Goal: Transaction & Acquisition: Subscribe to service/newsletter

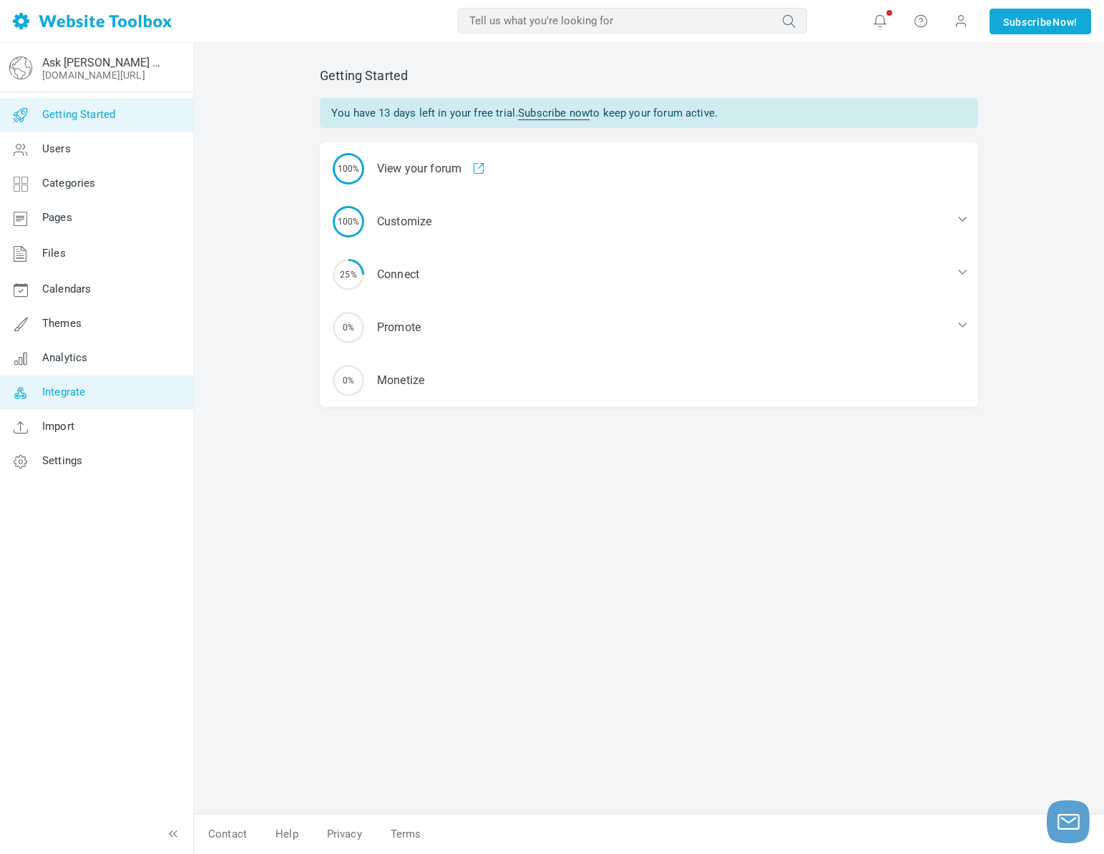
click at [85, 394] on span "Integrate" at bounding box center [63, 391] width 43 height 13
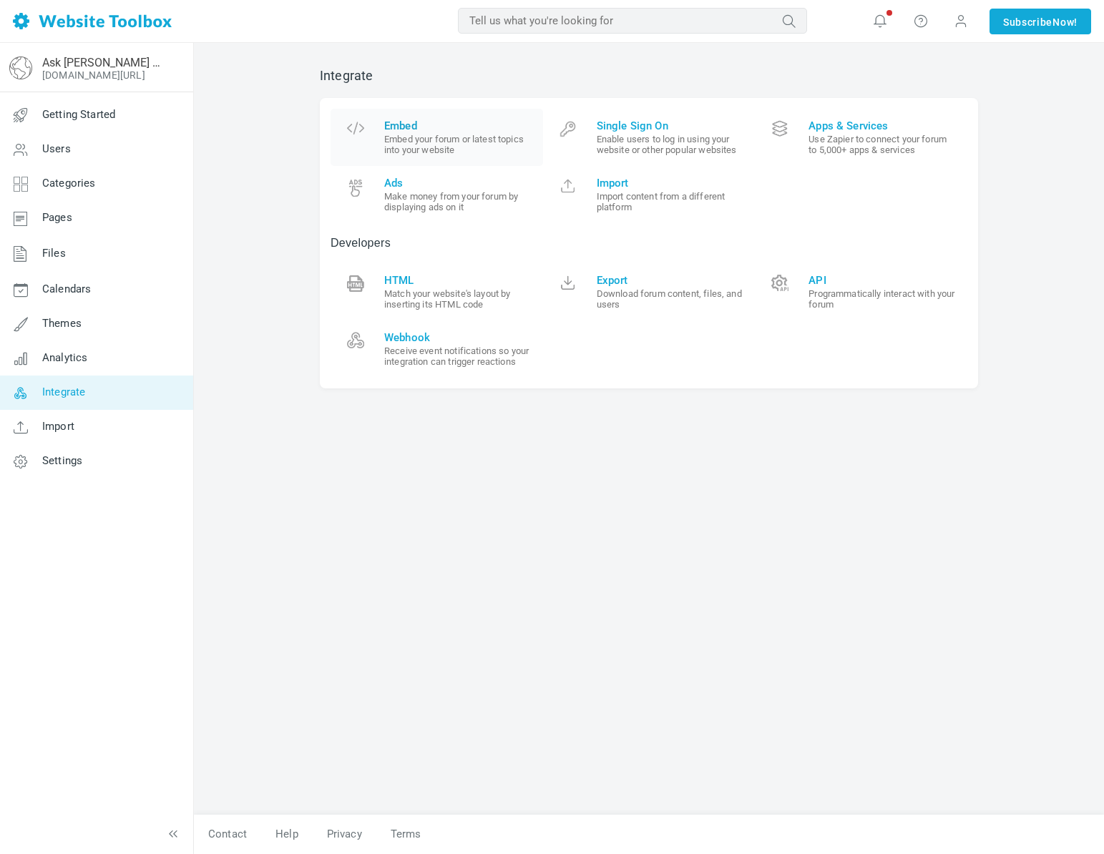
click at [421, 153] on small "Embed your forum or latest topics into your website" at bounding box center [458, 144] width 148 height 21
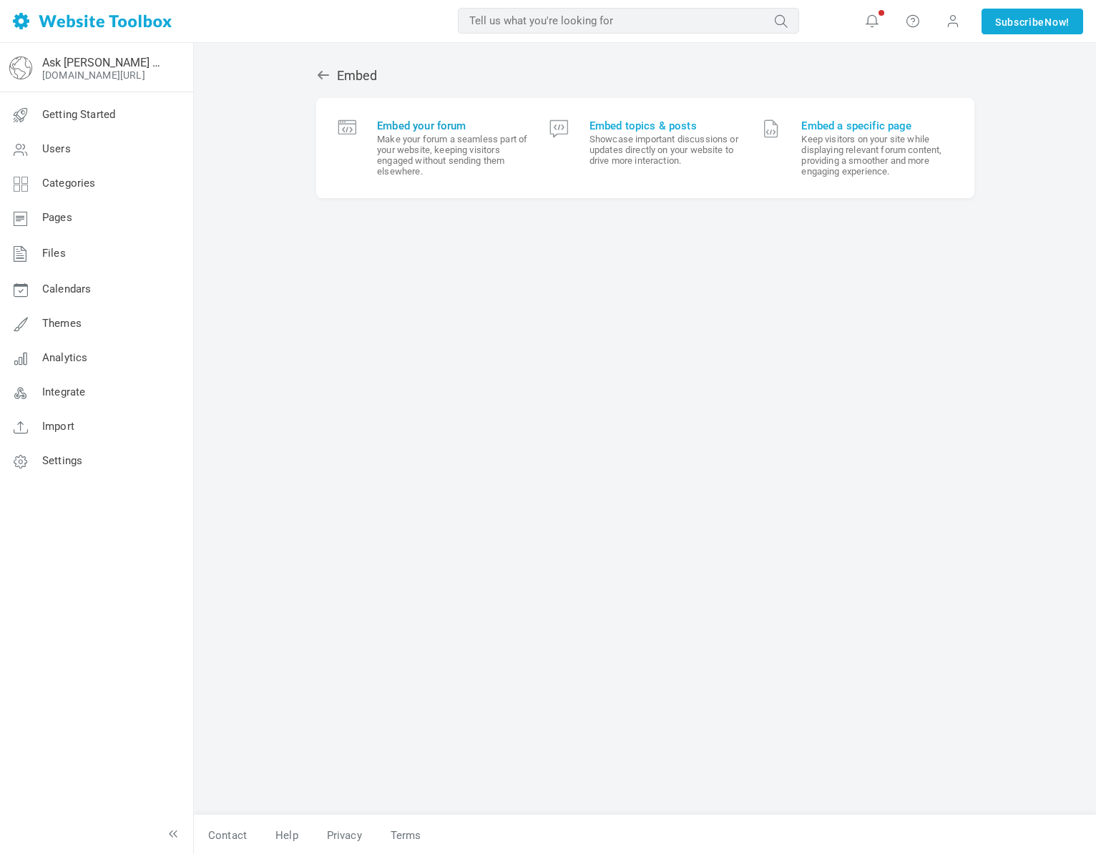
click at [421, 156] on small "Make your forum a seamless part of your website, keeping visitors engaged witho…" at bounding box center [452, 155] width 151 height 43
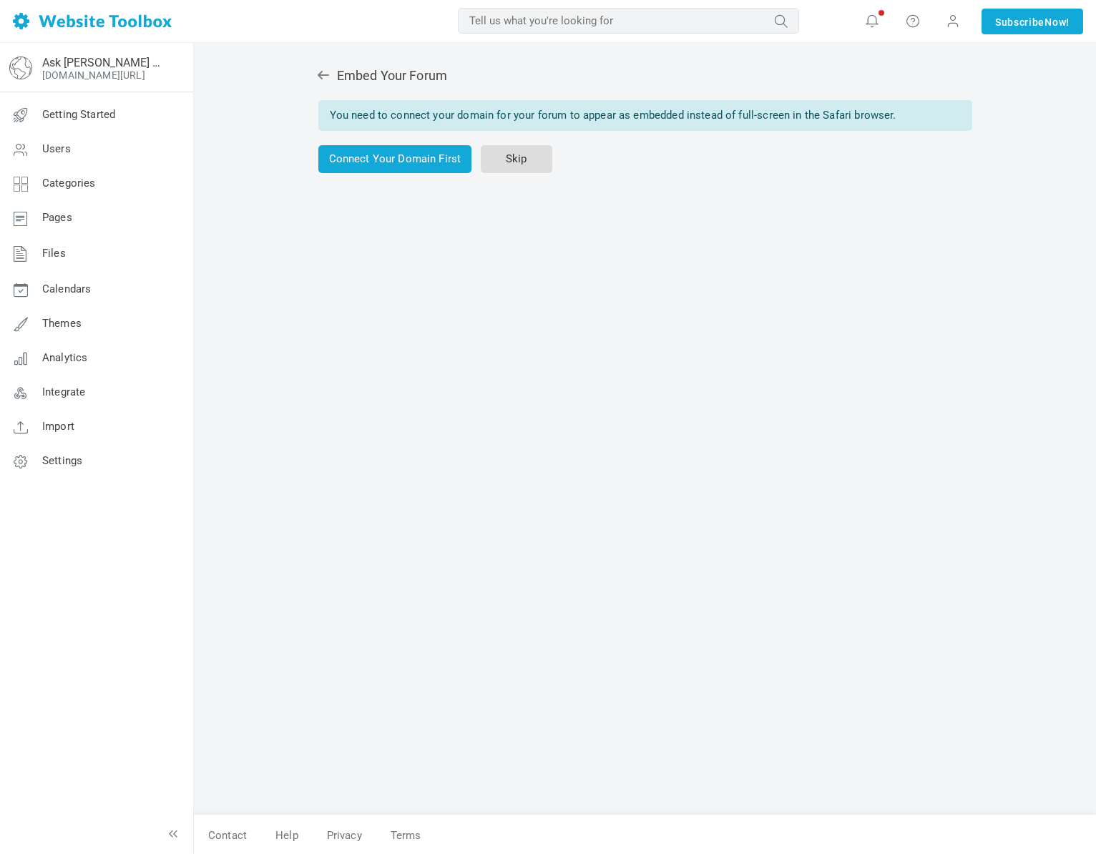
click at [522, 153] on link "Skip" at bounding box center [517, 159] width 72 height 28
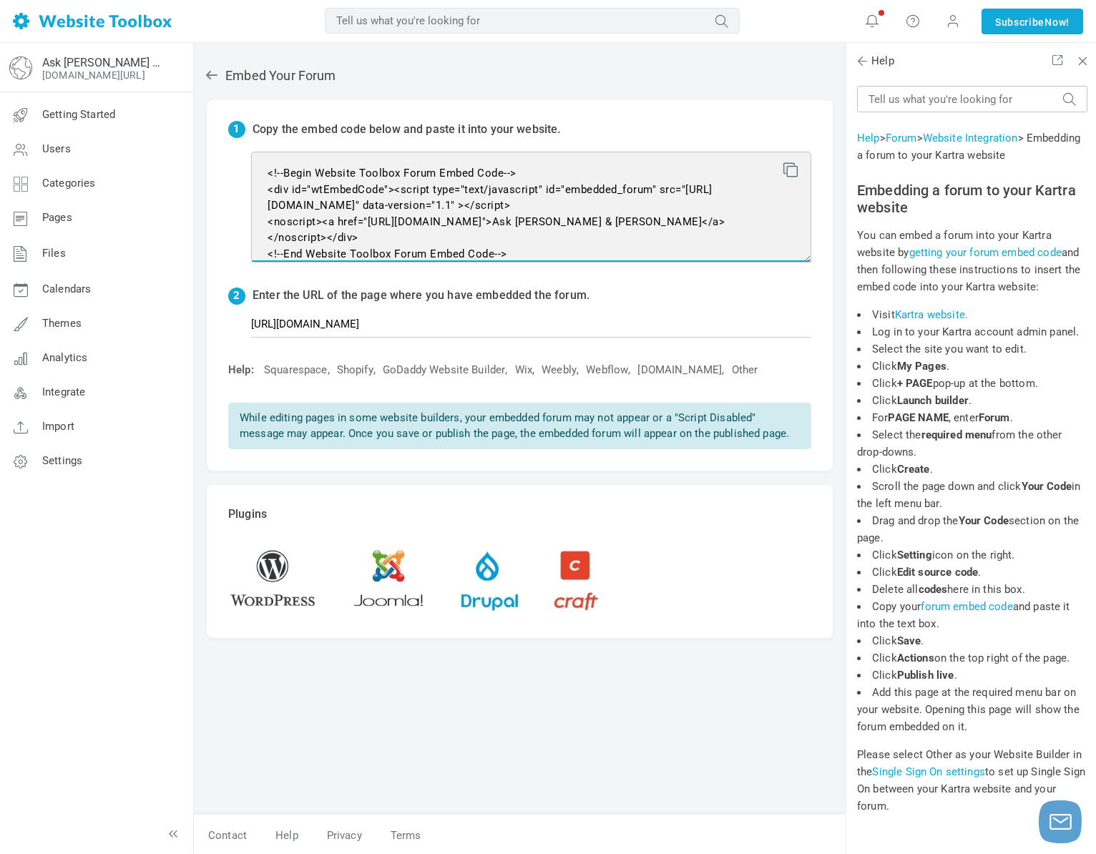
click at [560, 219] on textarea "<!--Begin Website Toolbox Forum Embed Code--> <div id="wtEmbedCode"><script typ…" at bounding box center [531, 207] width 560 height 111
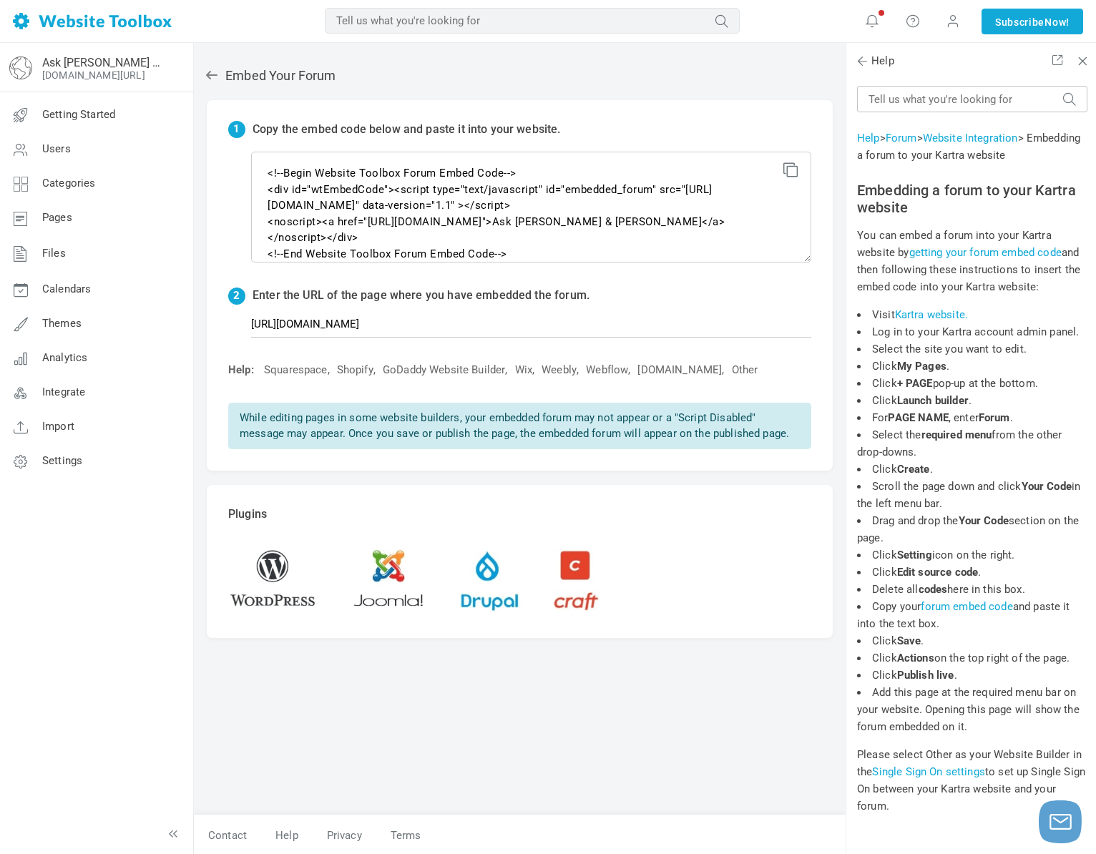
click at [785, 172] on icon at bounding box center [788, 167] width 10 height 10
click at [472, 332] on input "https://jessicascotten.kartra.com/portal/8Xqr902SdmCp/post/2349" at bounding box center [531, 323] width 560 height 27
paste input "diamondnestegg8.kartra.com/portal/fn80cHlFPT9c/post/57"
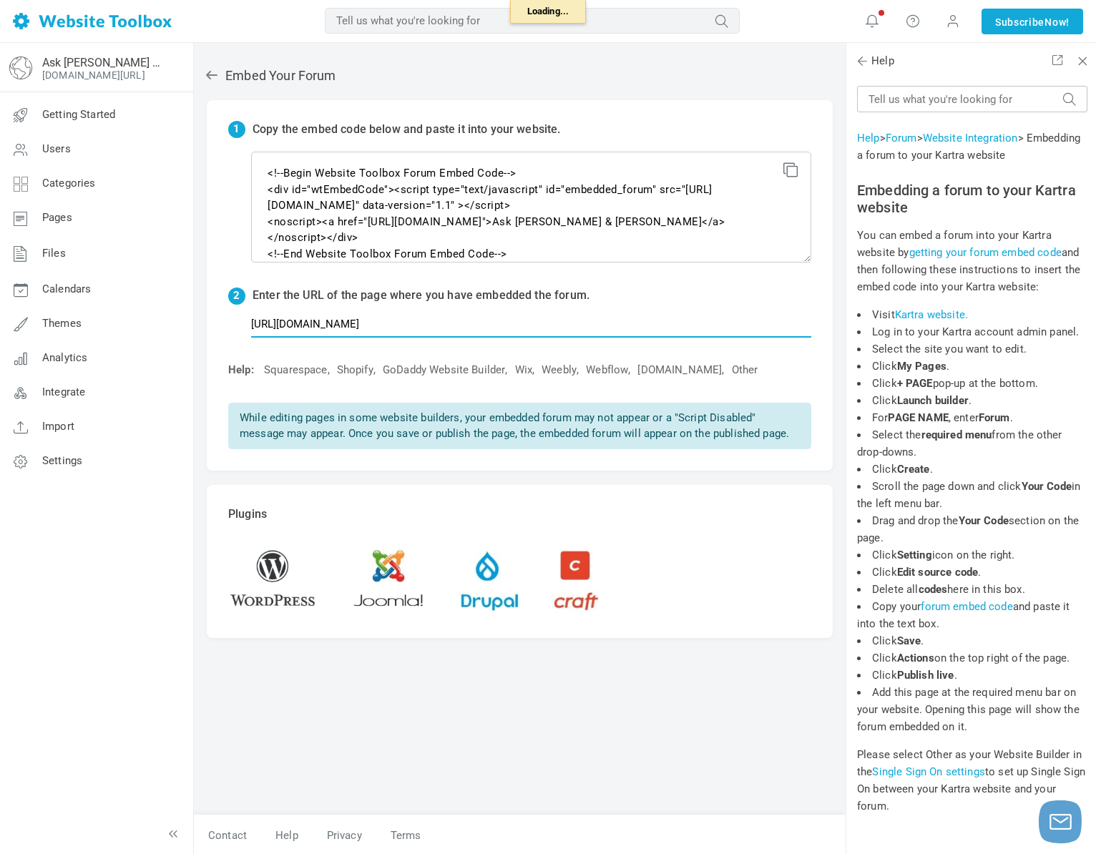
type input "https://diamondnestegg8.kartra.com/portal/fn80cHlFPT9c/post/579"
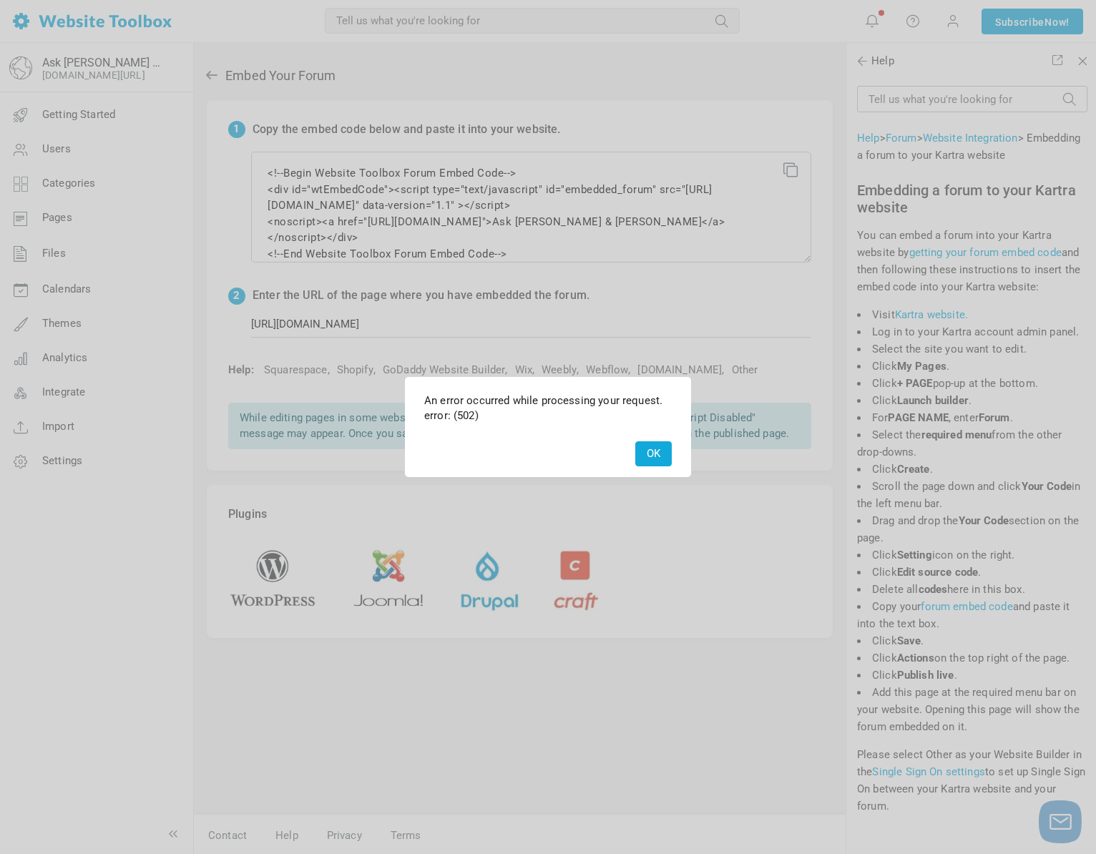
click at [658, 458] on button "OK" at bounding box center [653, 453] width 36 height 25
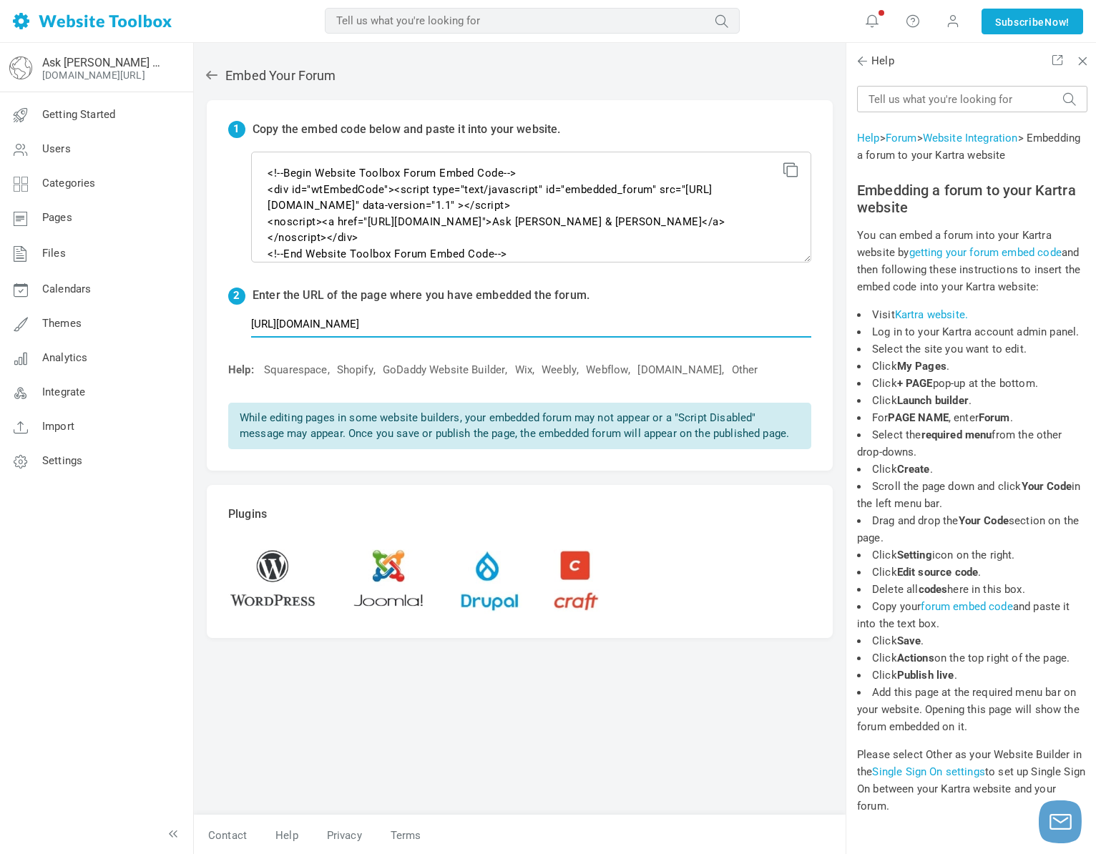
scroll to position [1, 0]
click at [702, 739] on div "Embed Your Forum 1 Copy the embed code below and paste it into your website. <!…" at bounding box center [520, 432] width 652 height 761
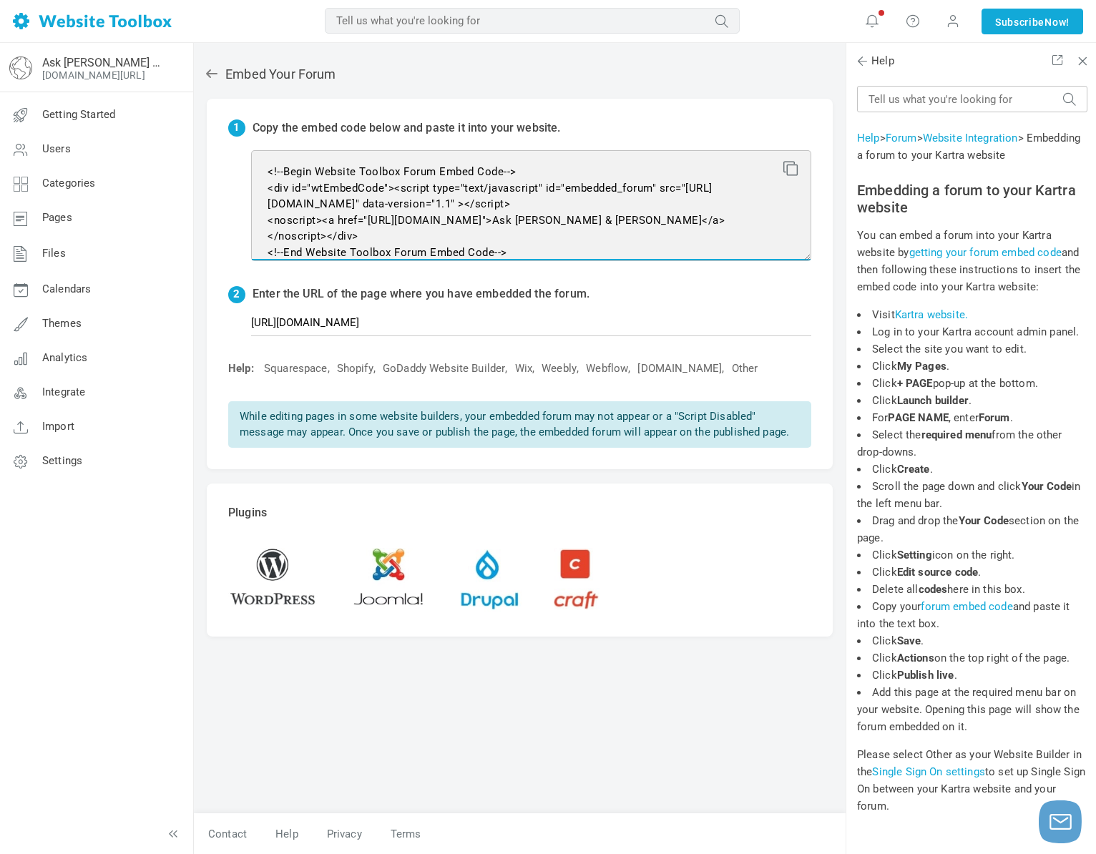
click at [600, 215] on textarea "<!--Begin Website Toolbox Forum Embed Code--> <div id="wtEmbedCode"><script typ…" at bounding box center [531, 205] width 560 height 111
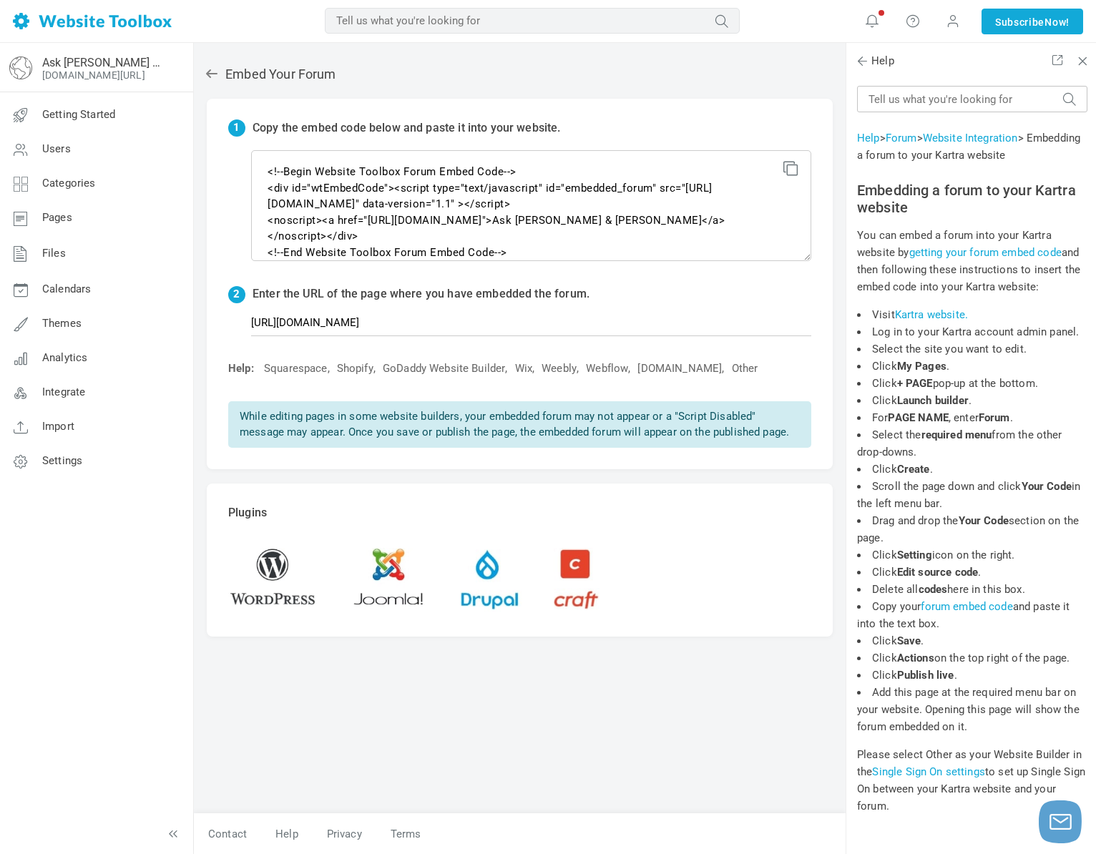
click at [787, 163] on icon at bounding box center [788, 166] width 10 height 10
click at [397, 328] on input "https://diamondnestegg8.kartra.com/portal/fn80cHlFPT9c/post/579" at bounding box center [531, 322] width 560 height 27
click at [396, 328] on input "https://diamondnestegg8.kartra.com/portal/fn80cHlFPT9c/post/579" at bounding box center [531, 322] width 560 height 27
click at [752, 730] on div "Embed Your Forum 1 Copy the embed code below and paste it into your website. <!…" at bounding box center [520, 432] width 652 height 761
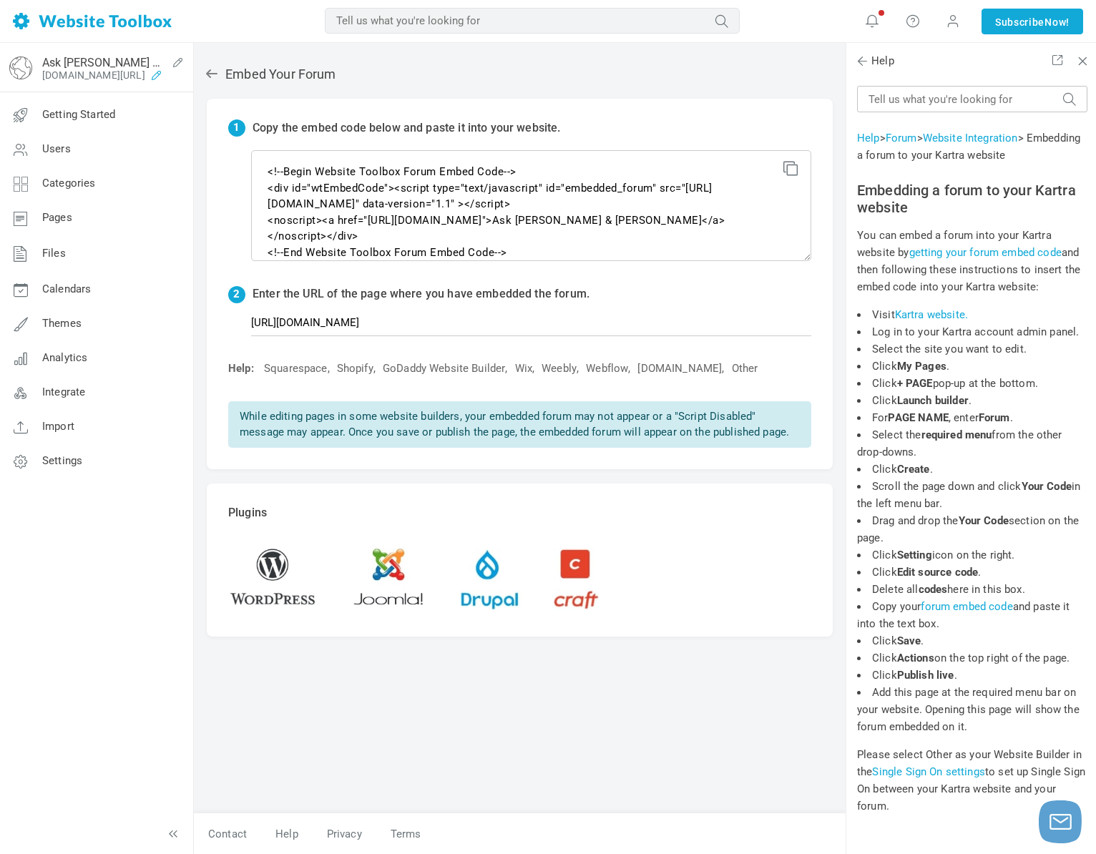
click at [168, 77] on icon at bounding box center [156, 74] width 23 height 11
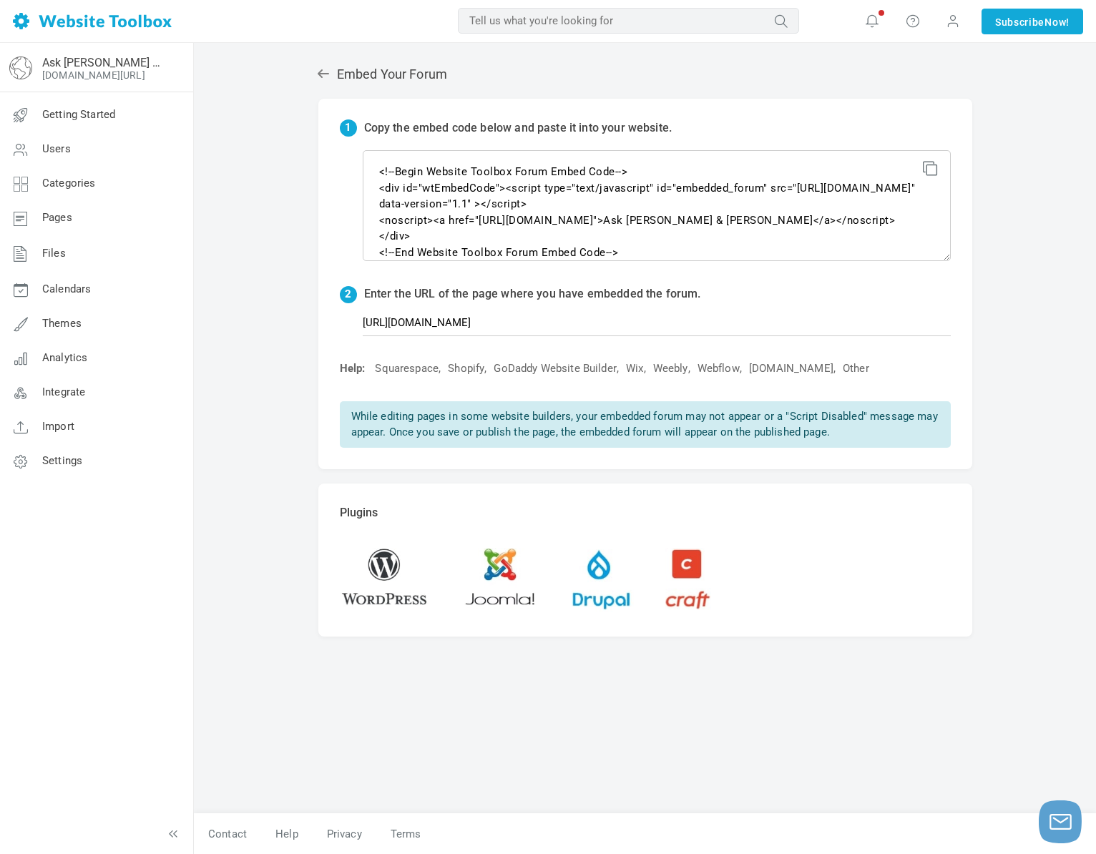
click at [329, 71] on icon at bounding box center [323, 74] width 14 height 14
click at [937, 391] on div "1 Copy the embed code below and paste it into your website. <!--Begin Website T…" at bounding box center [645, 284] width 654 height 371
click at [779, 645] on td "1 Copy the embed code below and paste it into your website. <!--Begin Website T…" at bounding box center [645, 375] width 655 height 554
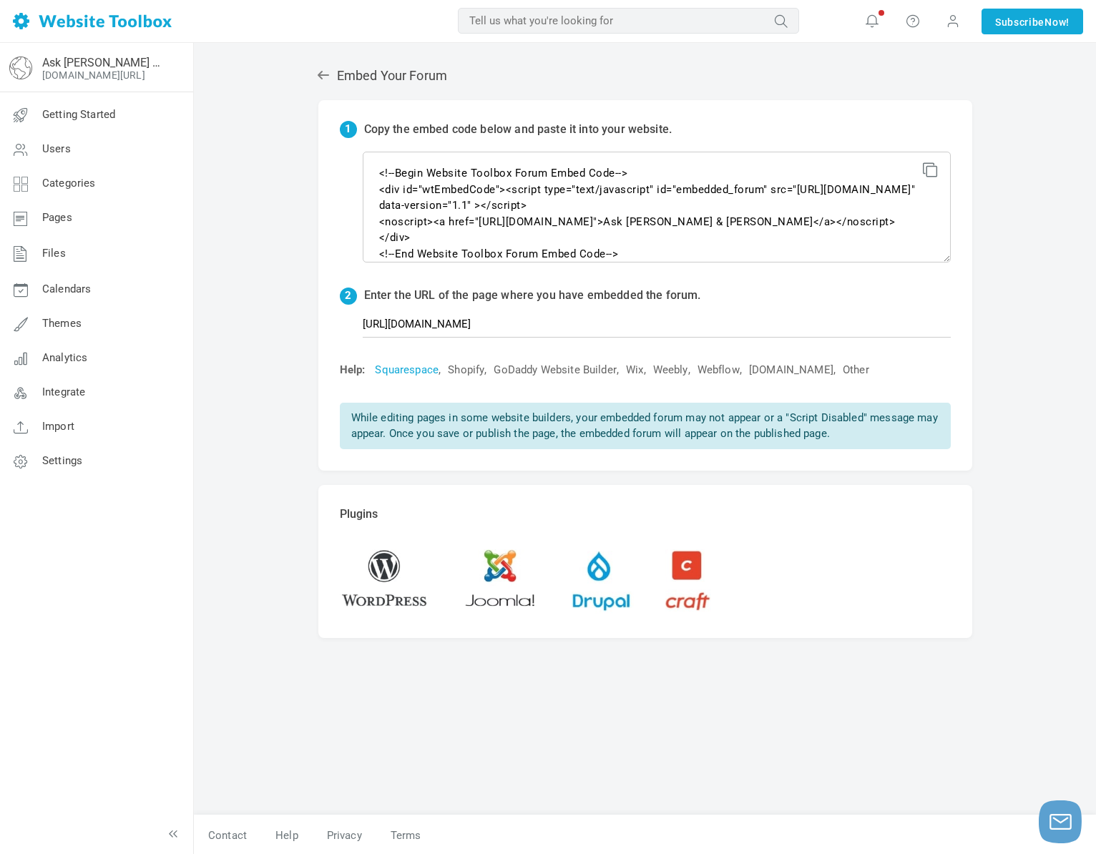
click at [415, 367] on link "Squarespace" at bounding box center [407, 370] width 64 height 15
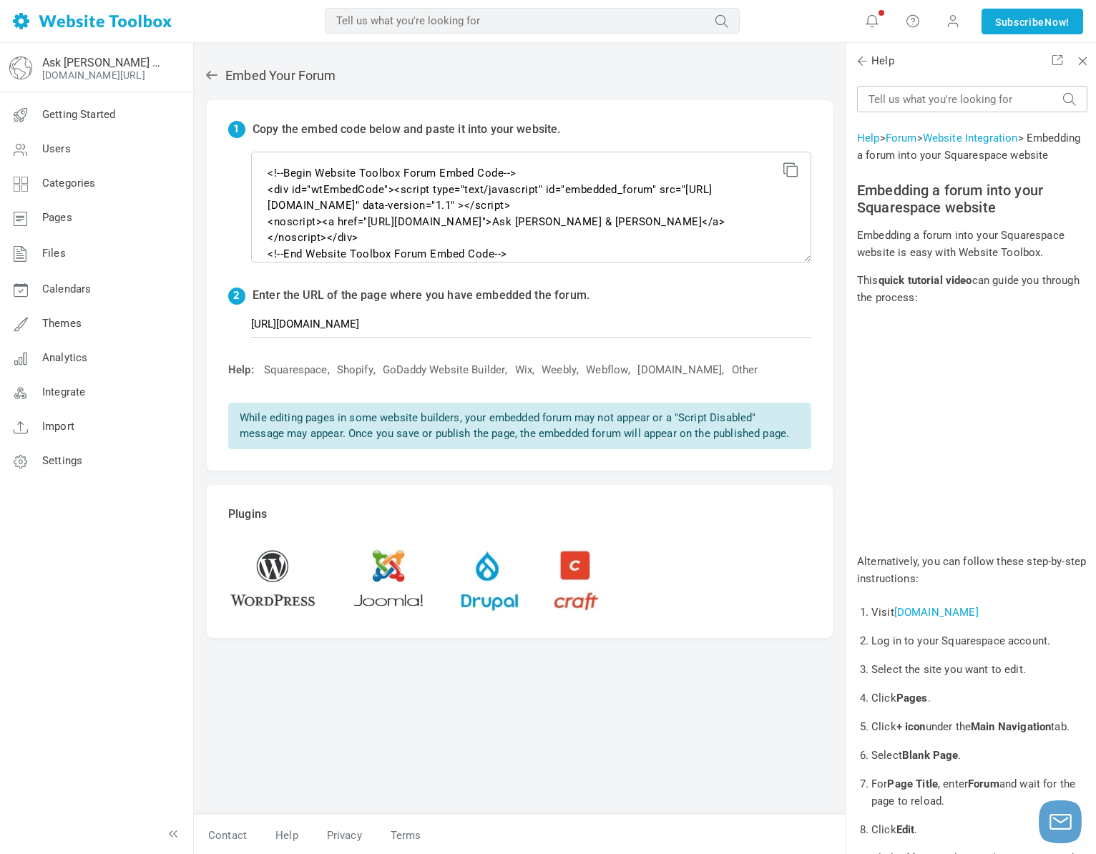
scroll to position [3, 0]
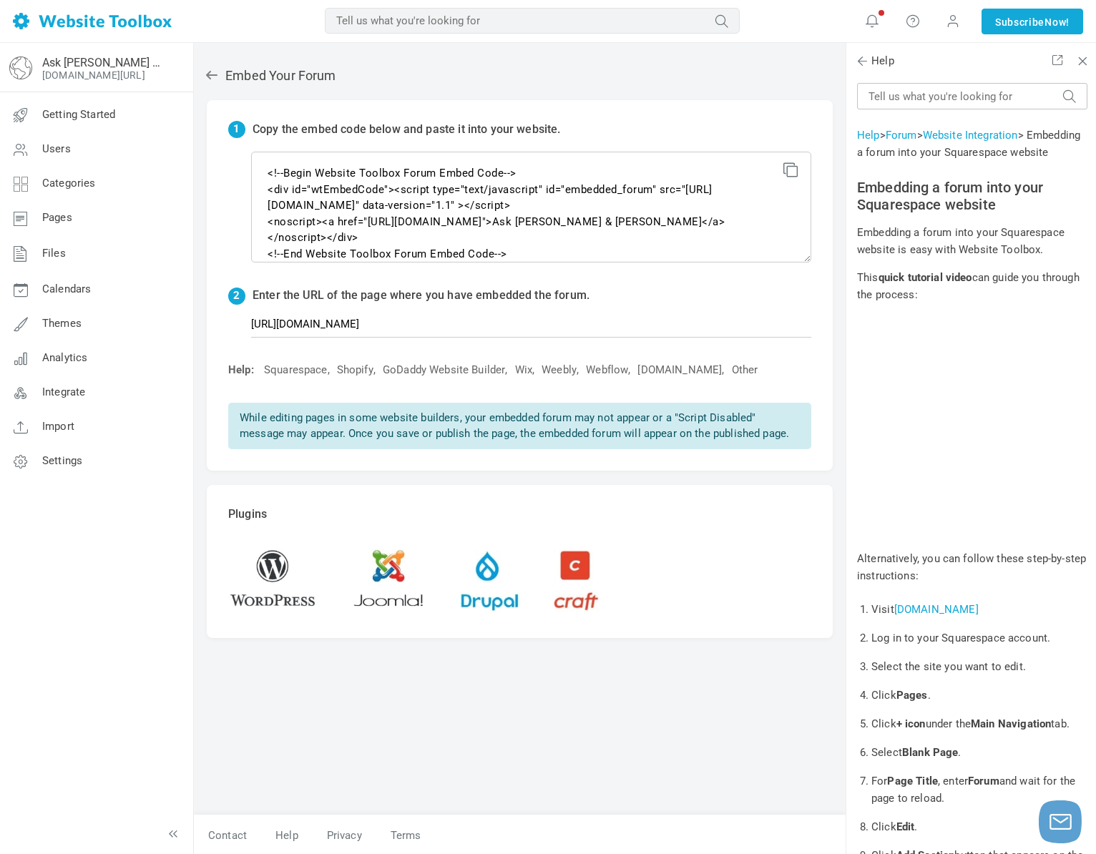
click at [956, 133] on link "Website Integration" at bounding box center [970, 135] width 95 height 13
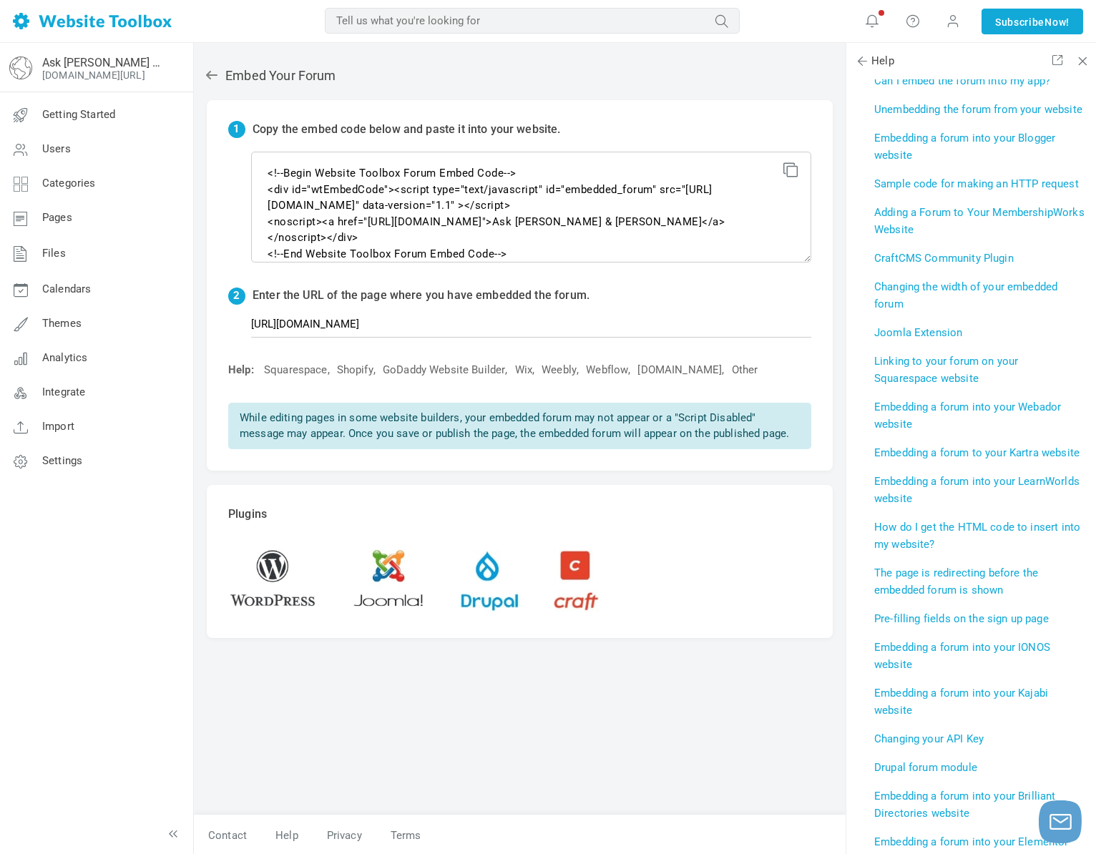
scroll to position [0, 0]
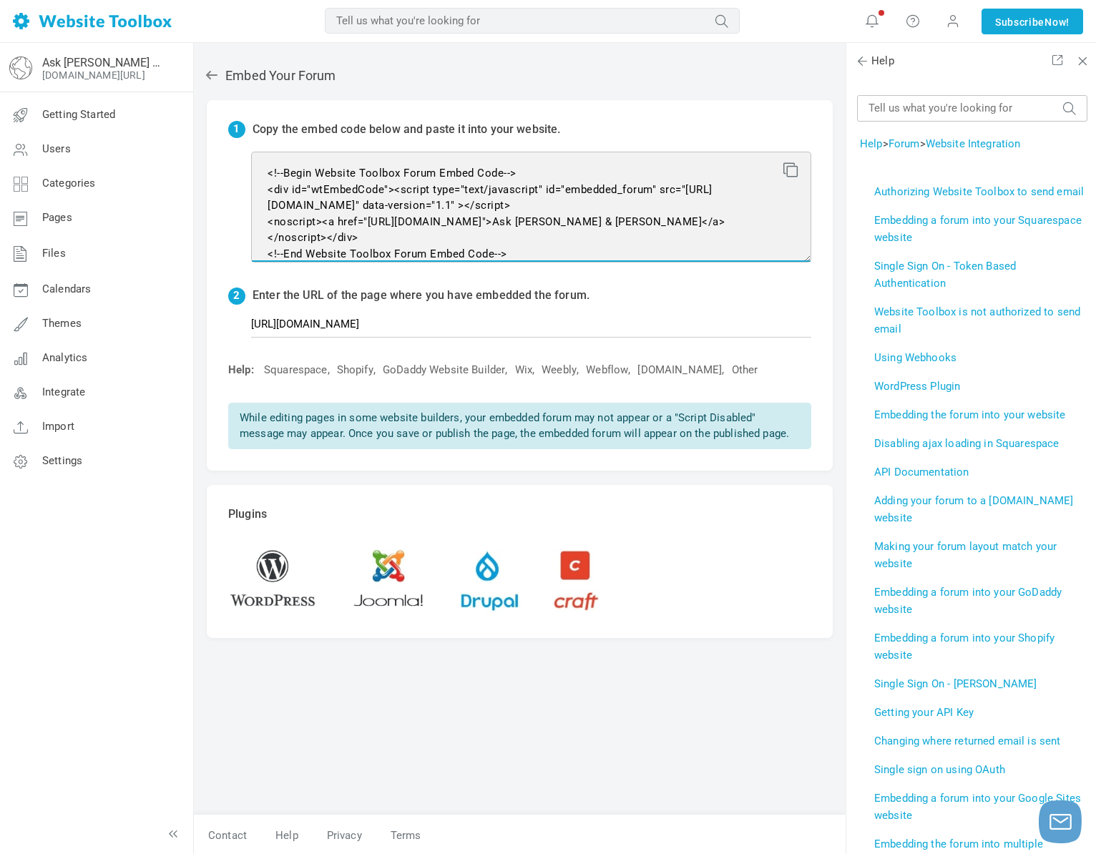
click at [622, 236] on textarea "<!--Begin Website Toolbox Forum Embed Code--> <div id="wtEmbedCode"><script typ…" at bounding box center [531, 207] width 560 height 111
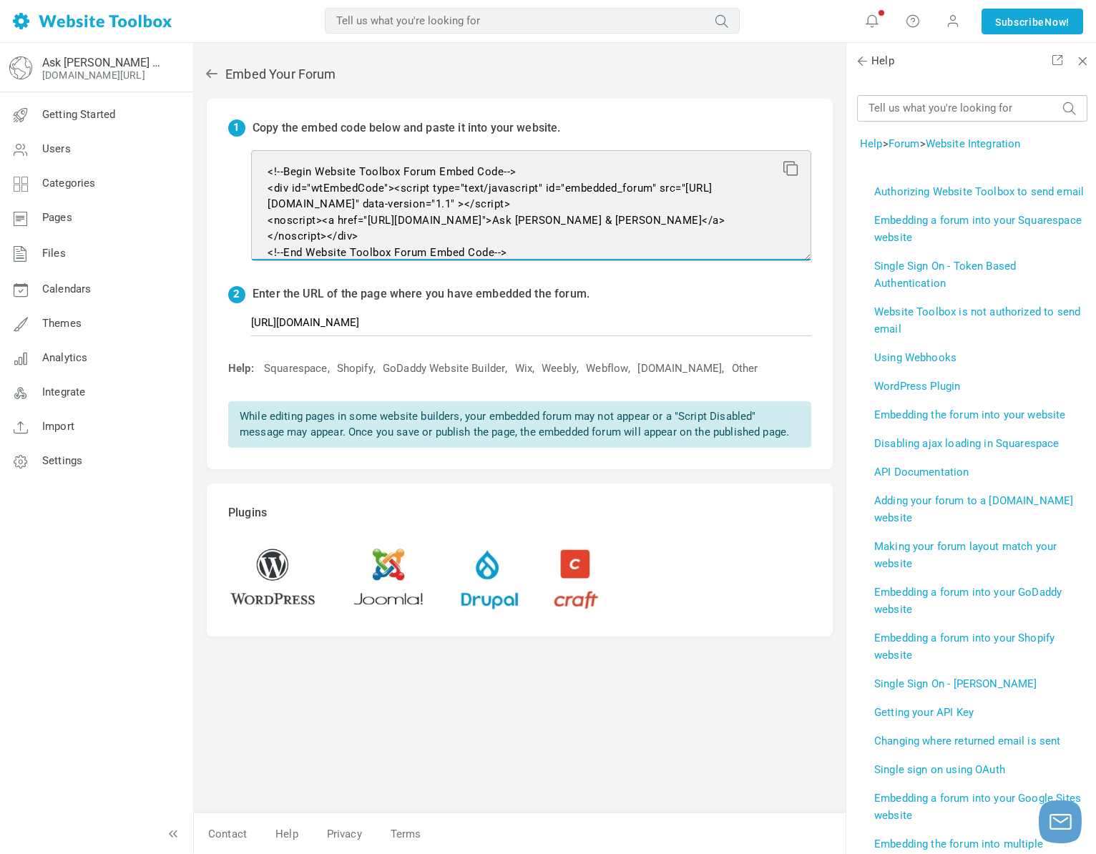
scroll to position [29, 0]
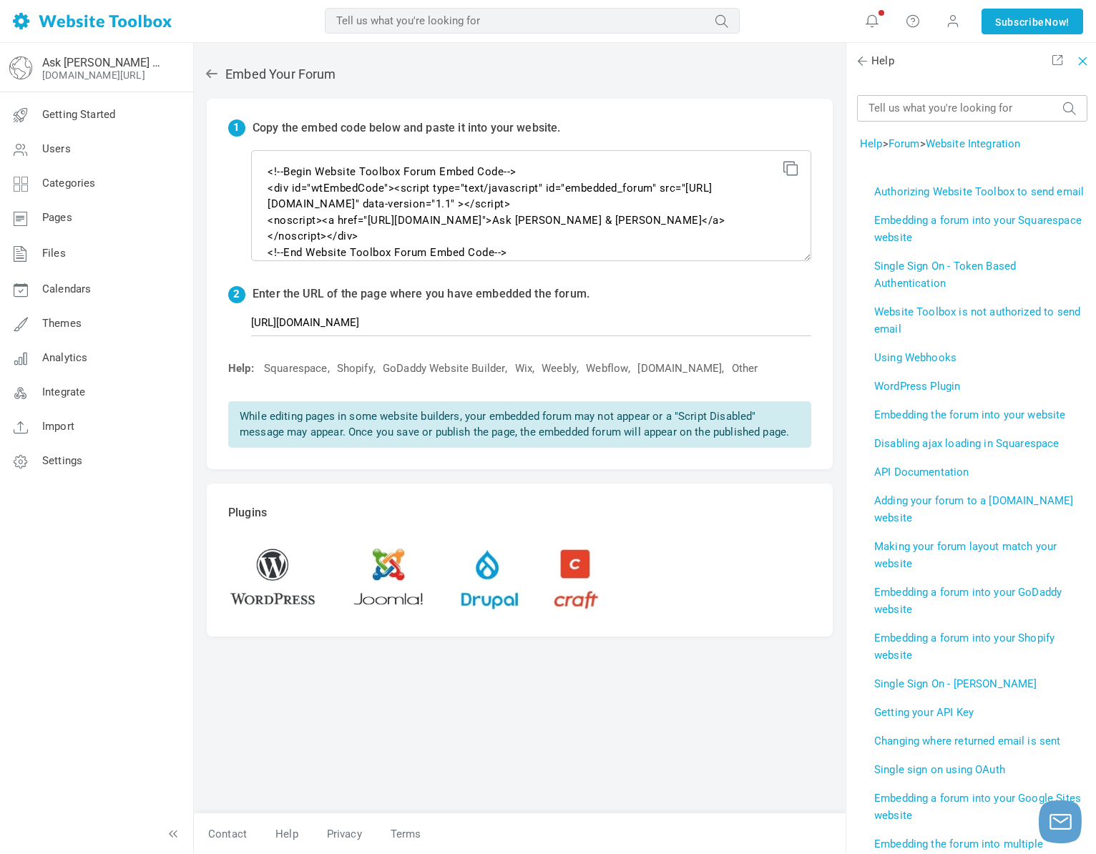
click at [1085, 62] on span at bounding box center [1080, 59] width 10 height 10
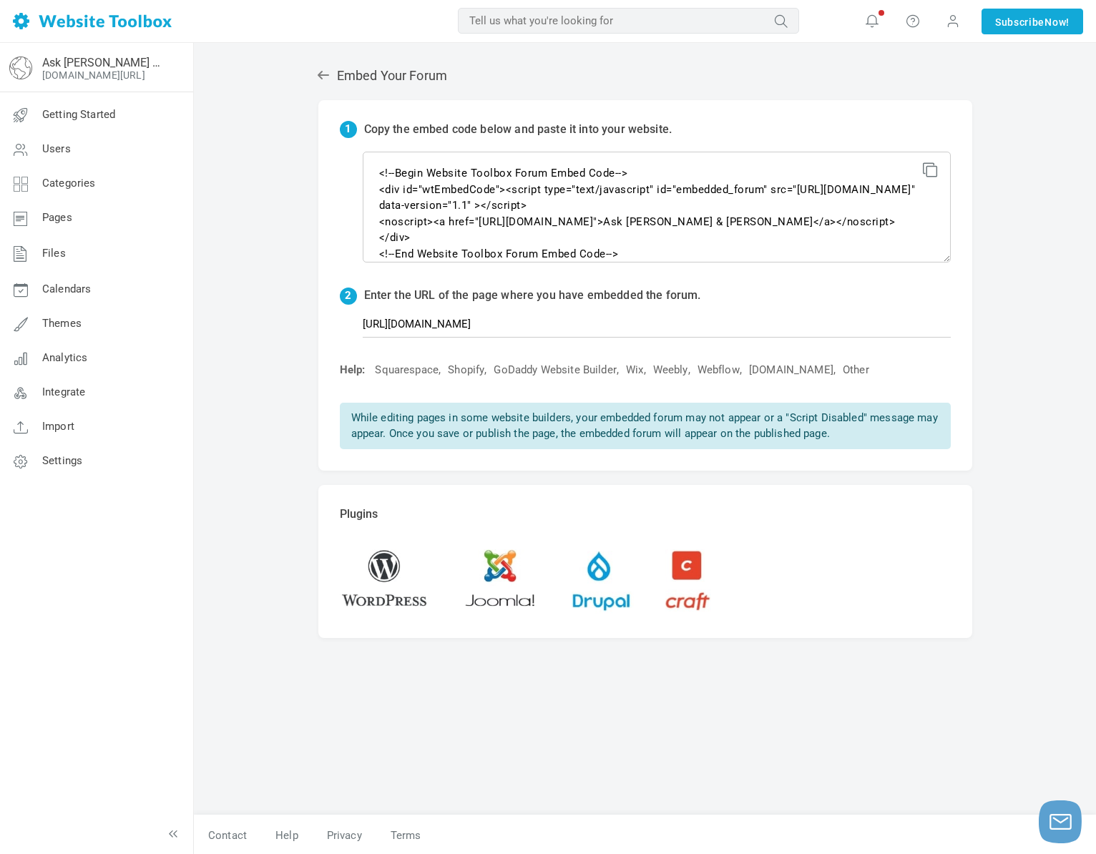
scroll to position [1, 0]
click at [75, 461] on span "Settings" at bounding box center [62, 460] width 40 height 13
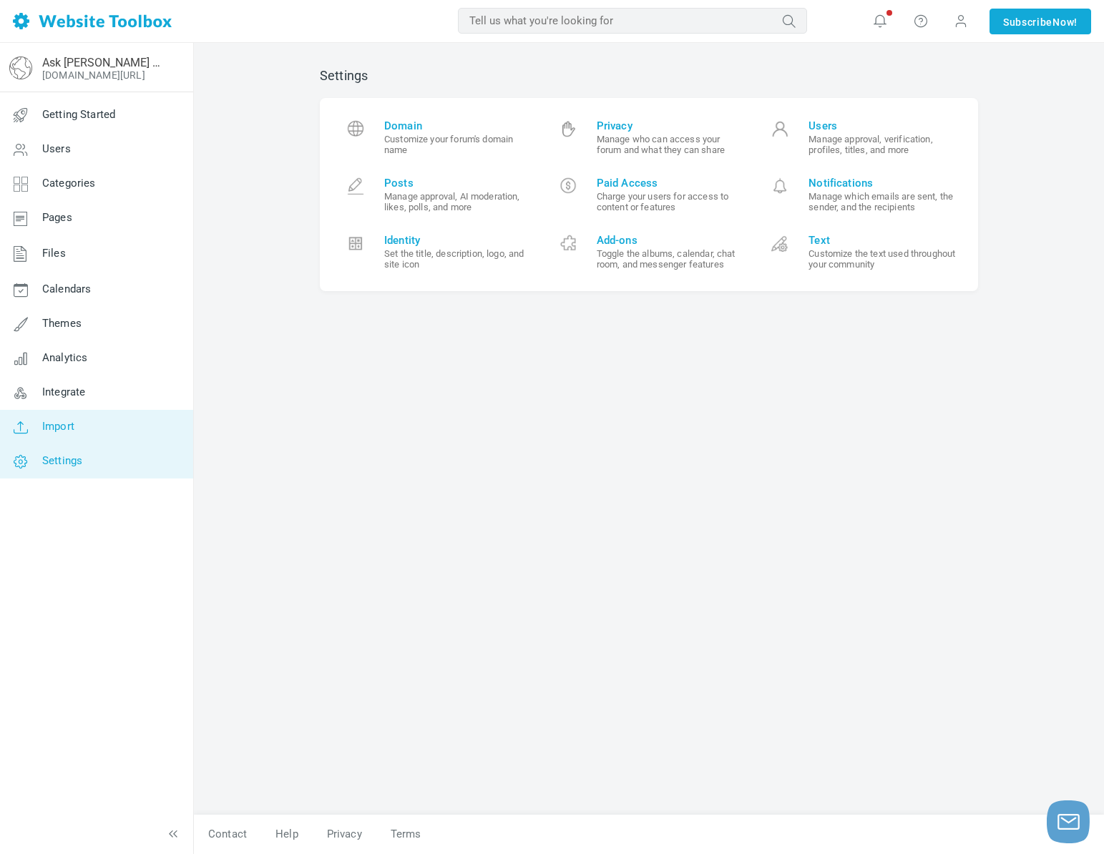
click at [133, 431] on link "Import" at bounding box center [96, 427] width 194 height 34
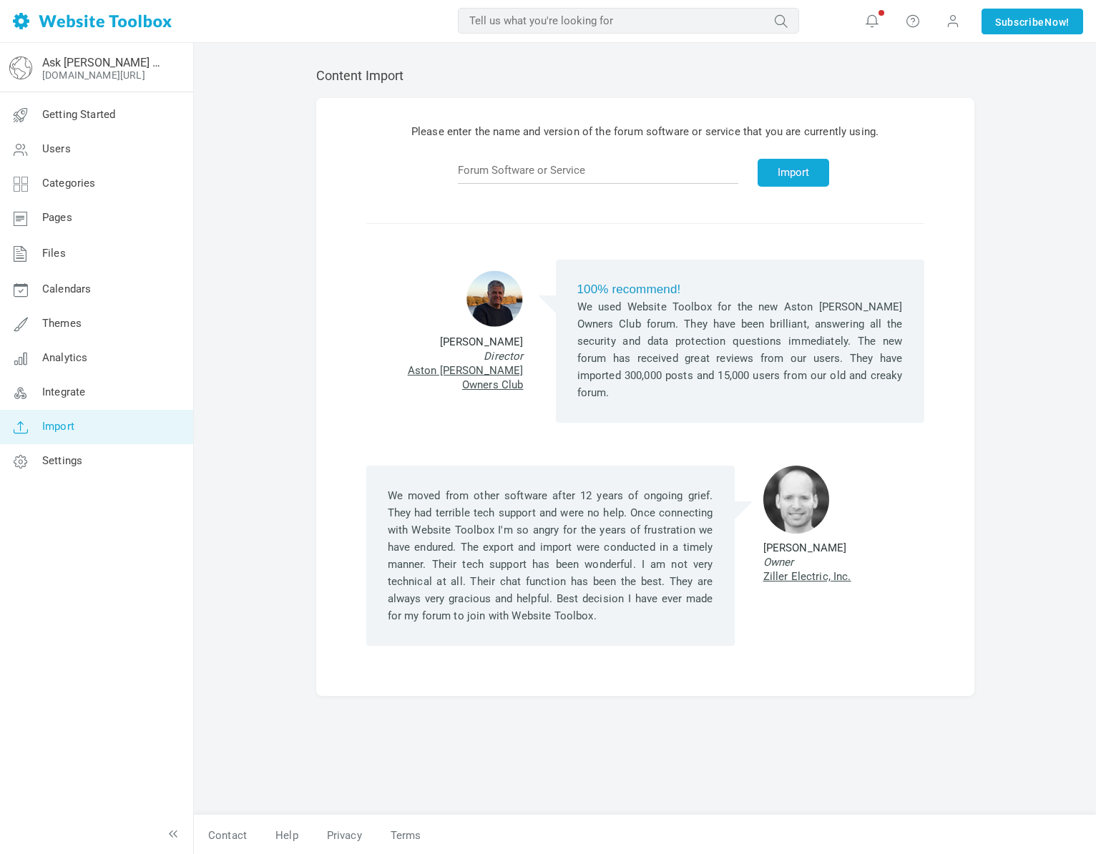
click at [123, 387] on link "Integrate" at bounding box center [96, 392] width 194 height 34
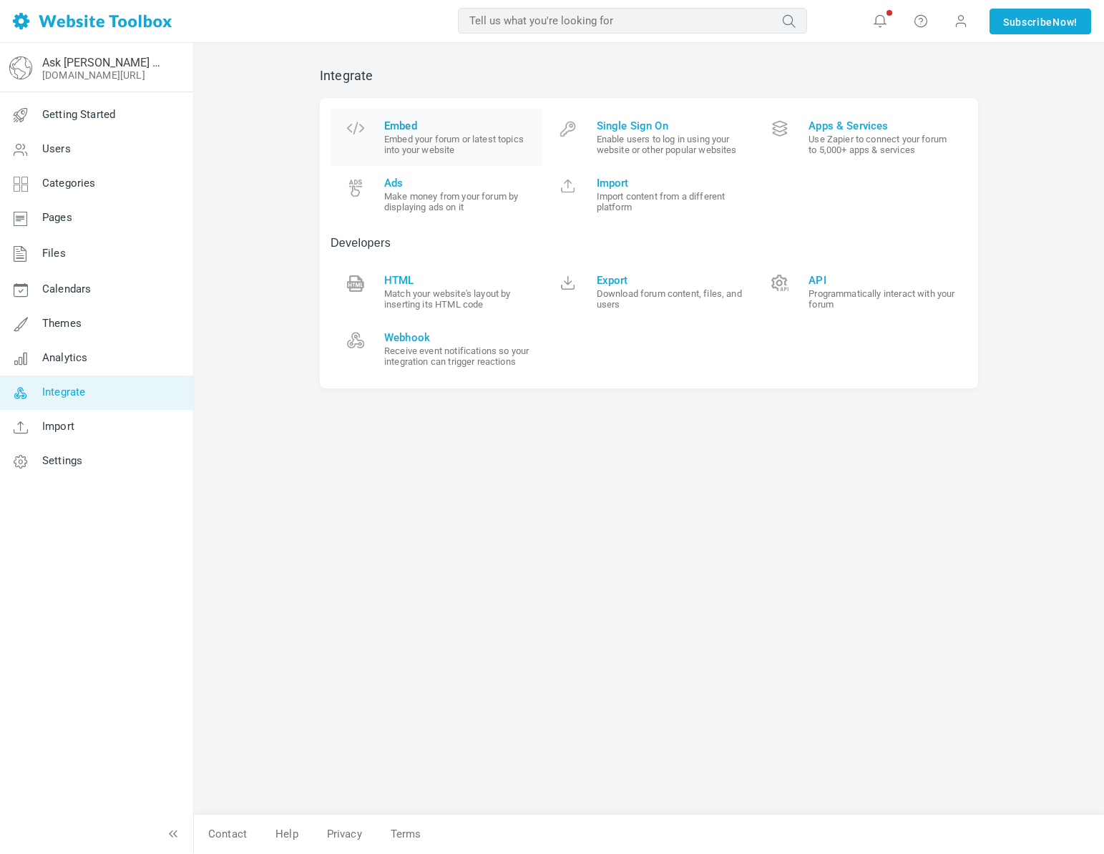
click at [477, 150] on small "Embed your forum or latest topics into your website" at bounding box center [458, 144] width 148 height 21
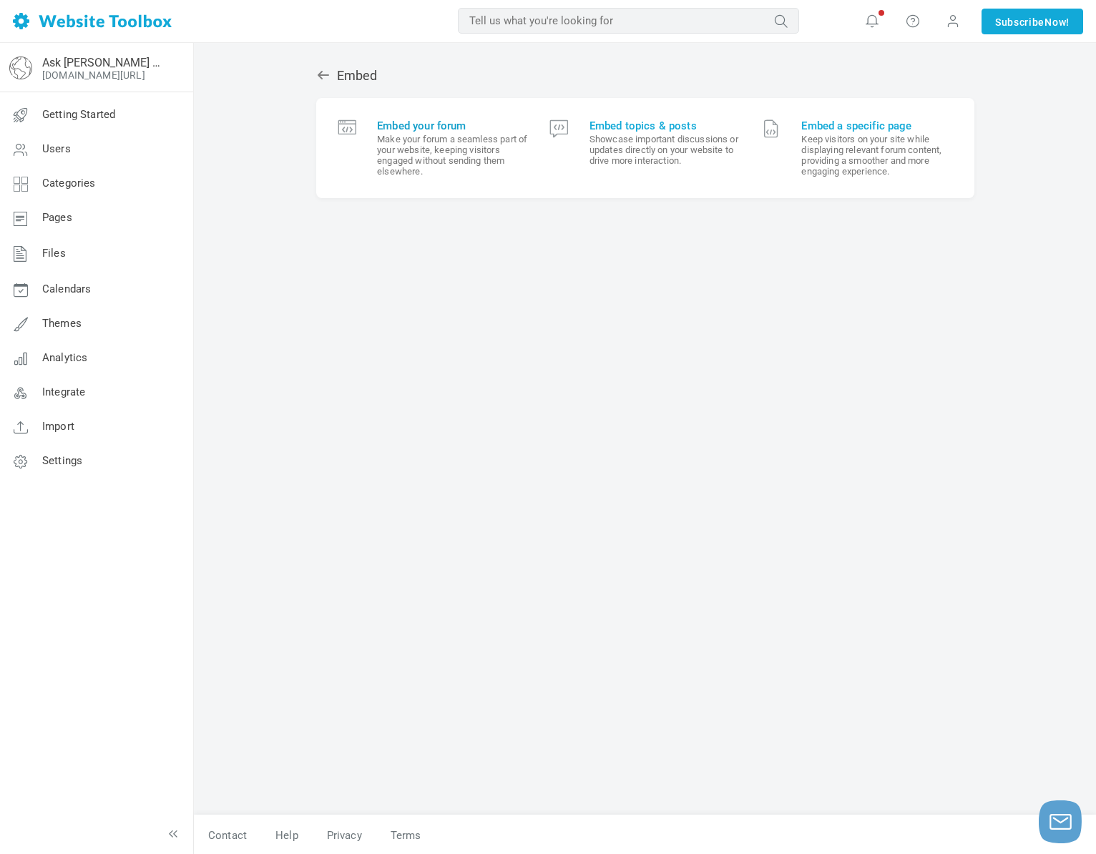
click at [463, 174] on small "Make your forum a seamless part of your website, keeping visitors engaged witho…" at bounding box center [452, 155] width 151 height 43
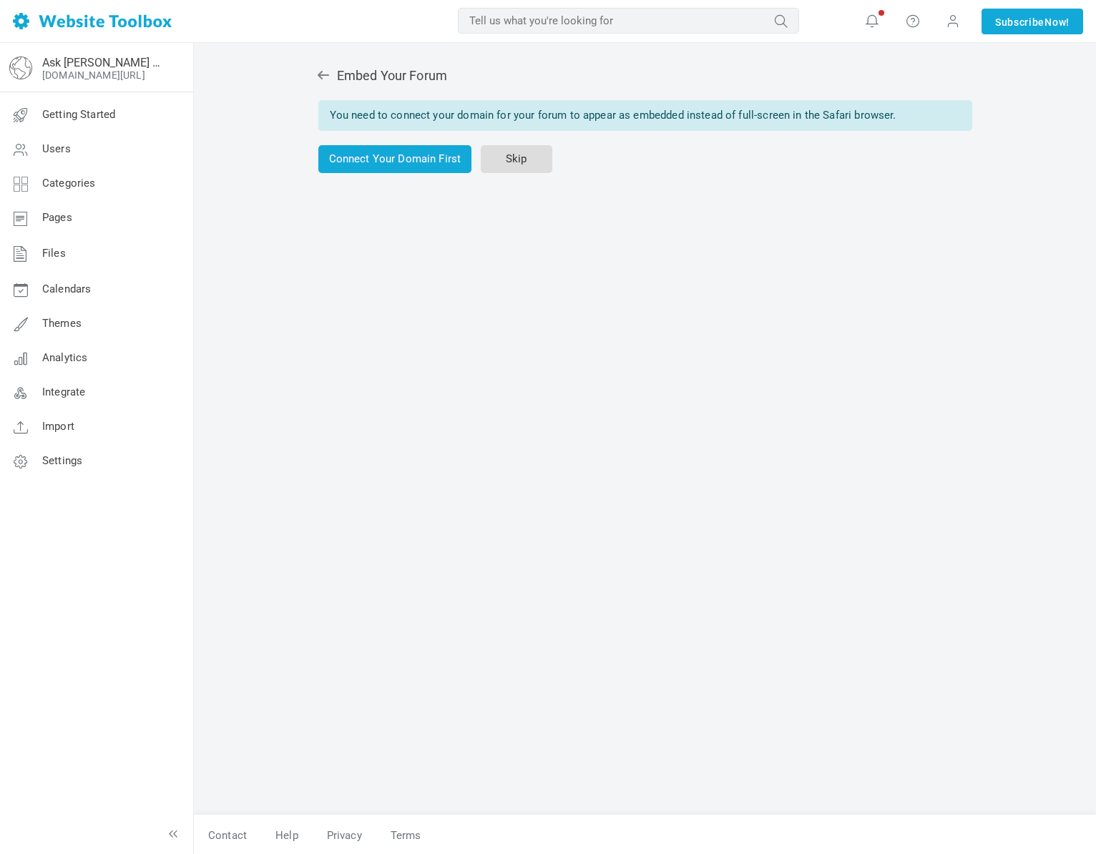
click at [490, 164] on link "Skip" at bounding box center [517, 159] width 72 height 28
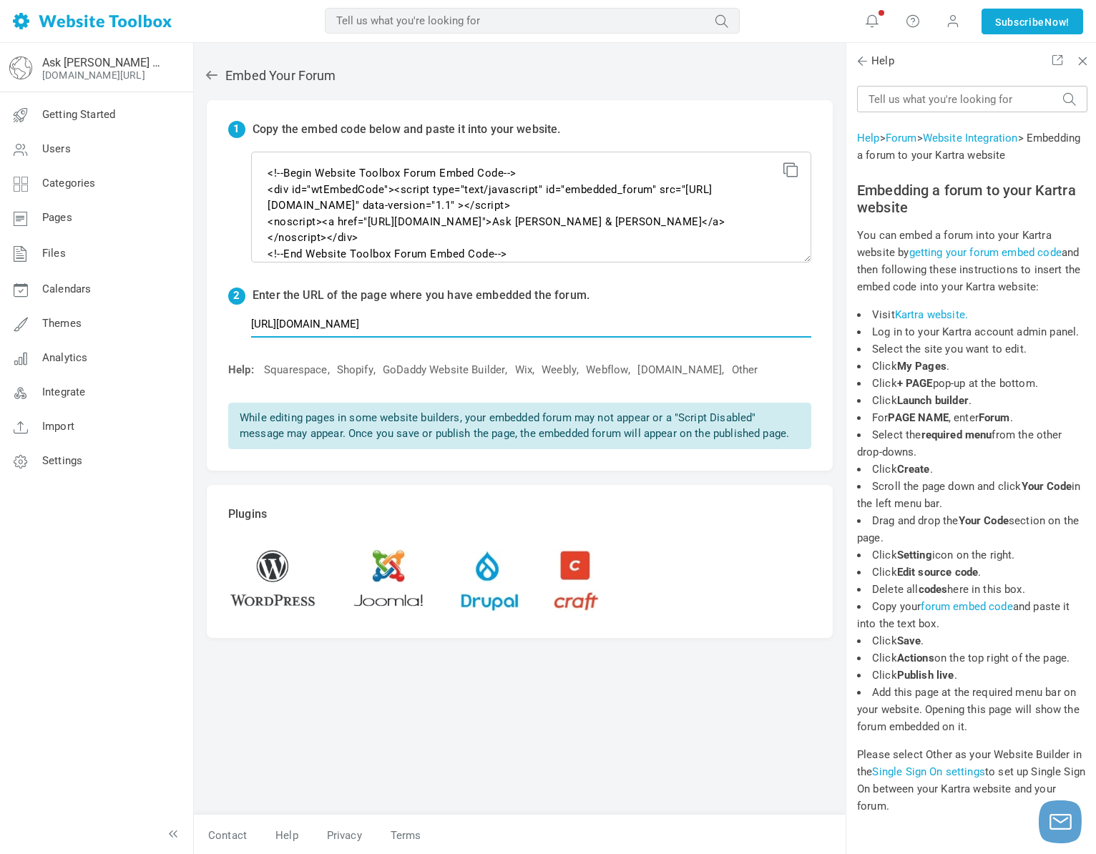
click at [428, 320] on input "https://jessicascotten.kartra.com/portal/8Xqr902SdmCp/post/2349" at bounding box center [531, 323] width 560 height 27
paste input "diamondnestegg8.kartra.com/portal/fn80cHlFPT9c/post/57"
type input "https://diamondnestegg8.kartra.com/portal/fn80cHlFPT9c/post/579"
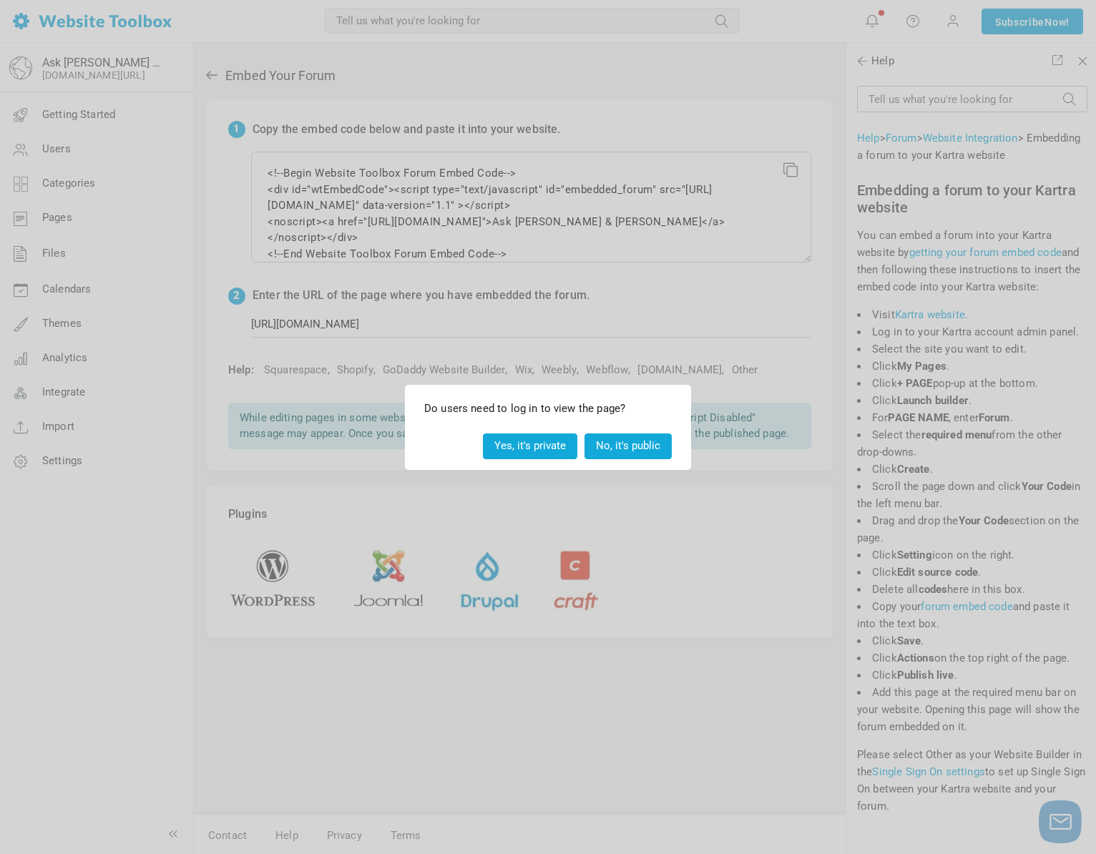
click at [526, 446] on button "Yes, it's private" at bounding box center [530, 445] width 94 height 25
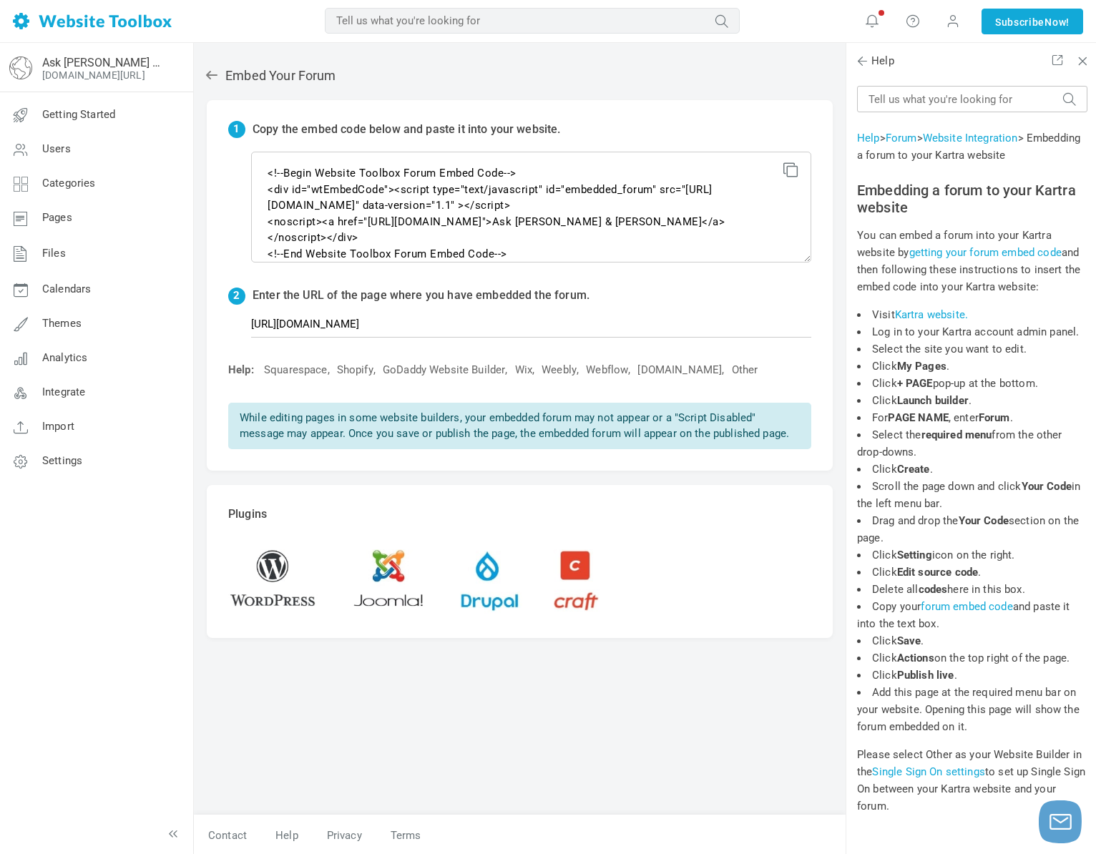
click at [797, 760] on div "Embed Your Forum 1 Copy the embed code below and paste it into your website. <!…" at bounding box center [520, 434] width 652 height 761
click at [746, 711] on div "Embed Your Forum 1 Copy the embed code below and paste it into your website. <!…" at bounding box center [520, 434] width 652 height 761
click at [713, 718] on div "Embed Your Forum 1 Copy the embed code below and paste it into your website. <!…" at bounding box center [520, 434] width 652 height 761
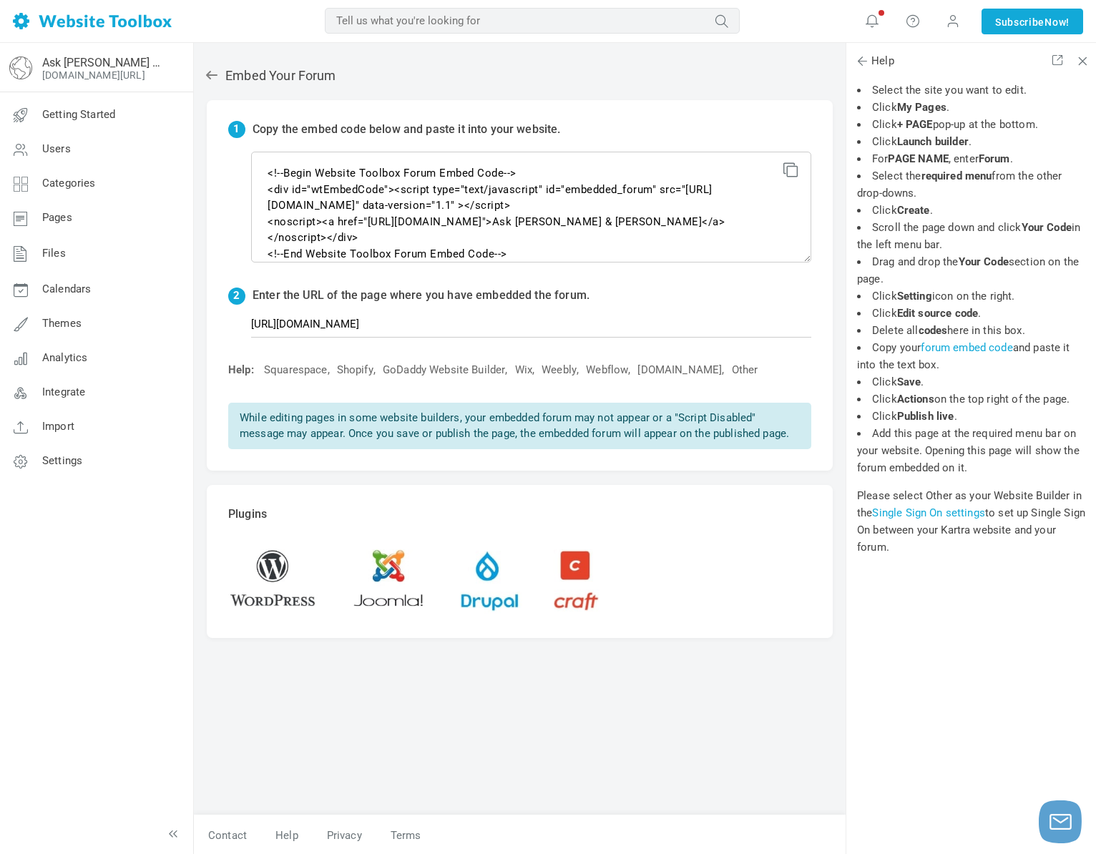
scroll to position [310, 0]
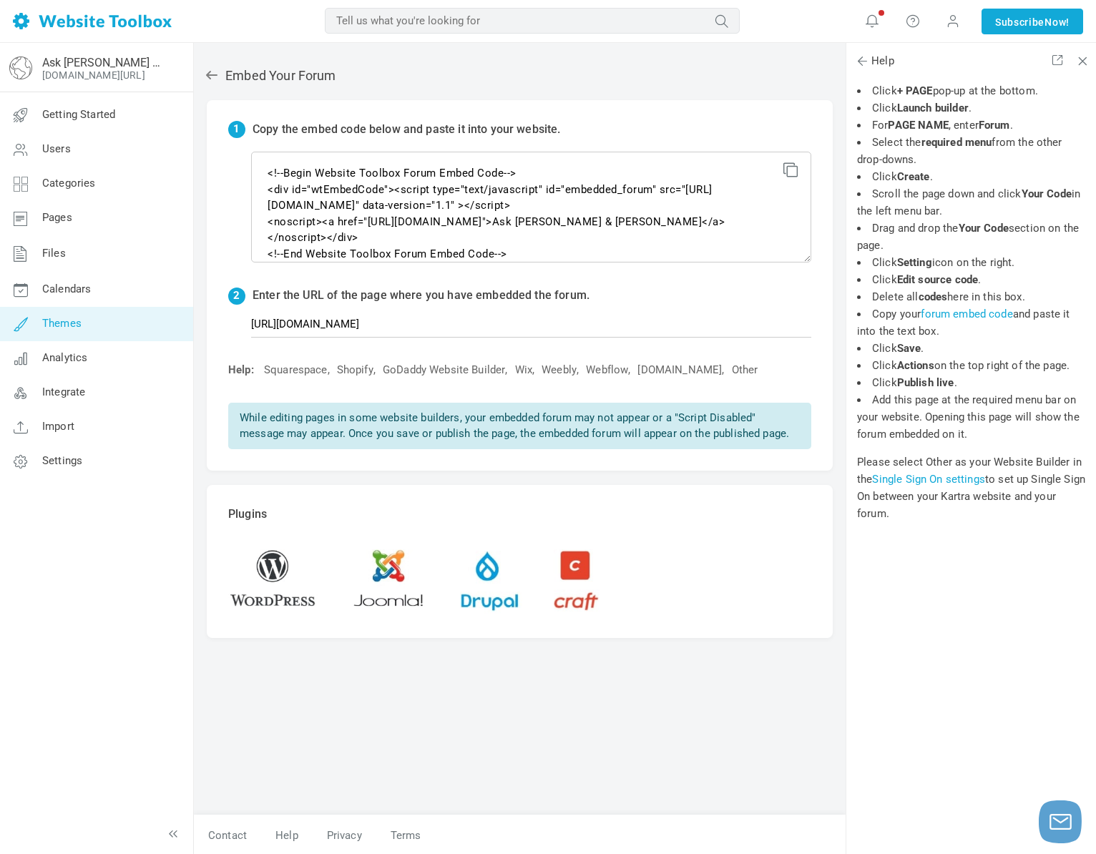
click at [98, 328] on link "Themes" at bounding box center [96, 324] width 194 height 34
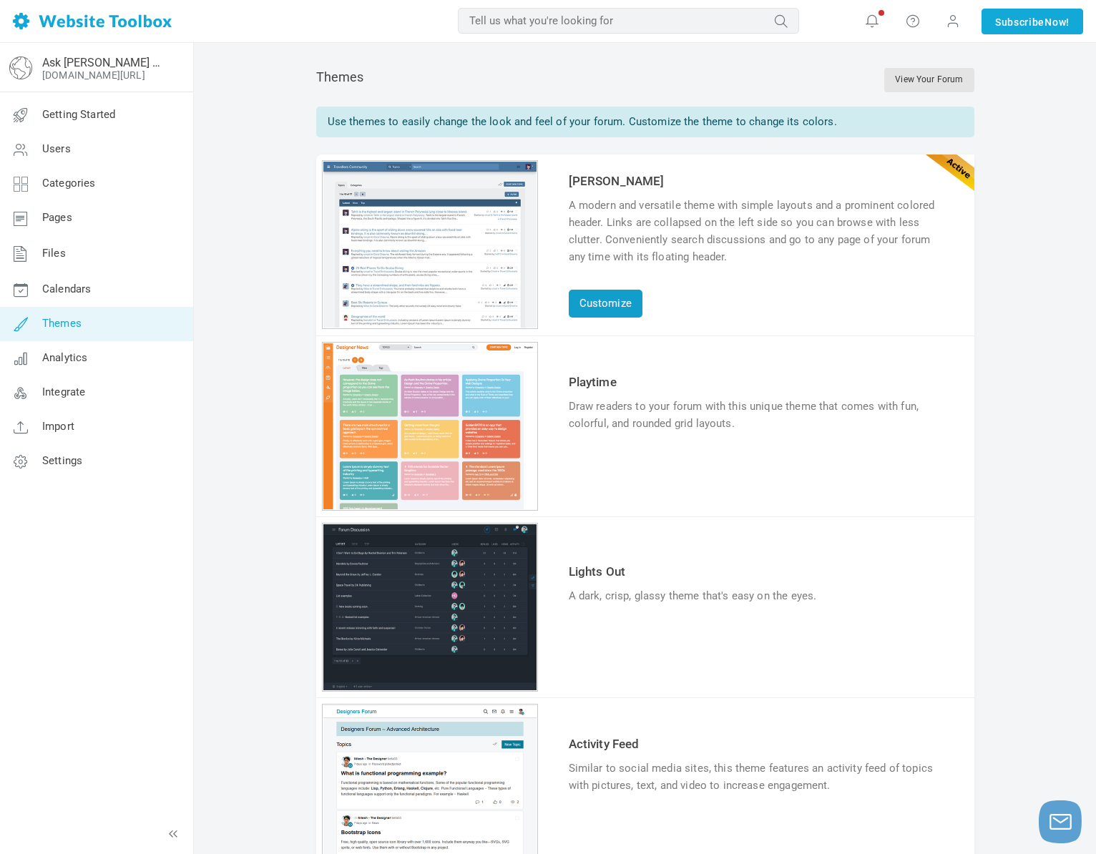
click at [599, 307] on link "Customize" at bounding box center [606, 304] width 74 height 28
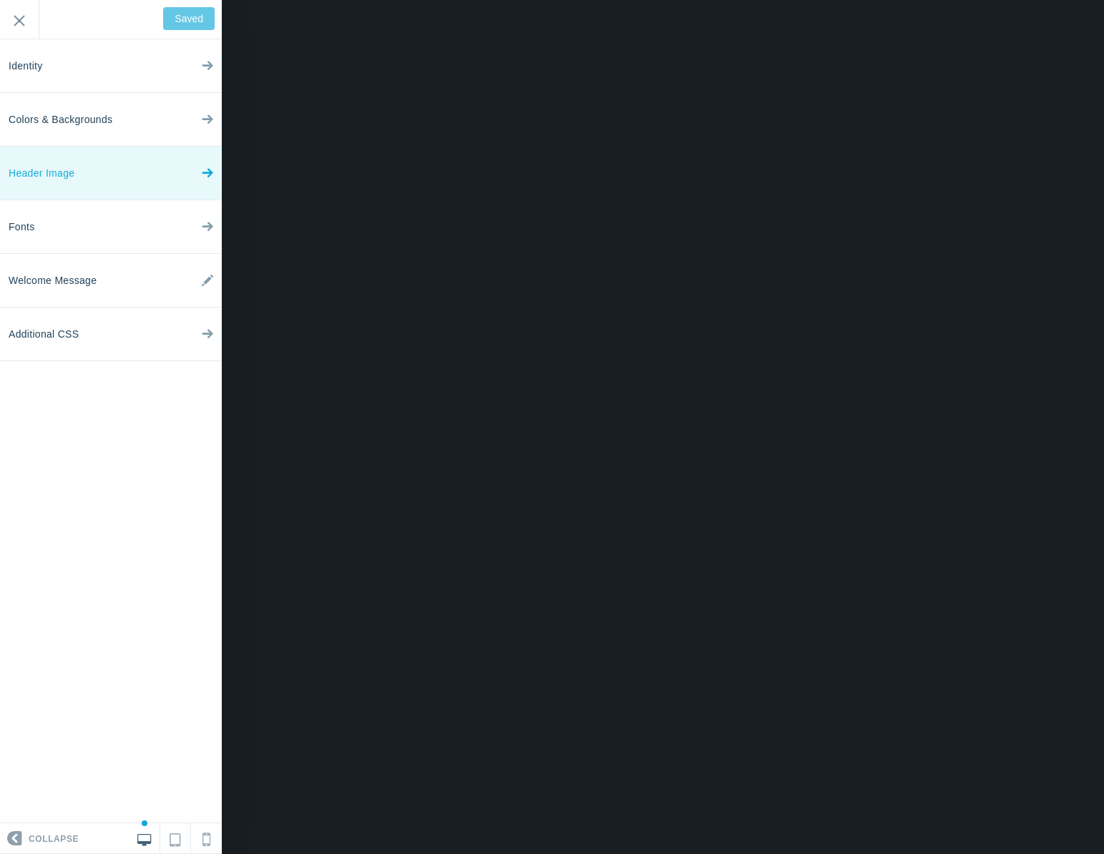
click at [167, 181] on link "Header Image" at bounding box center [111, 174] width 222 height 54
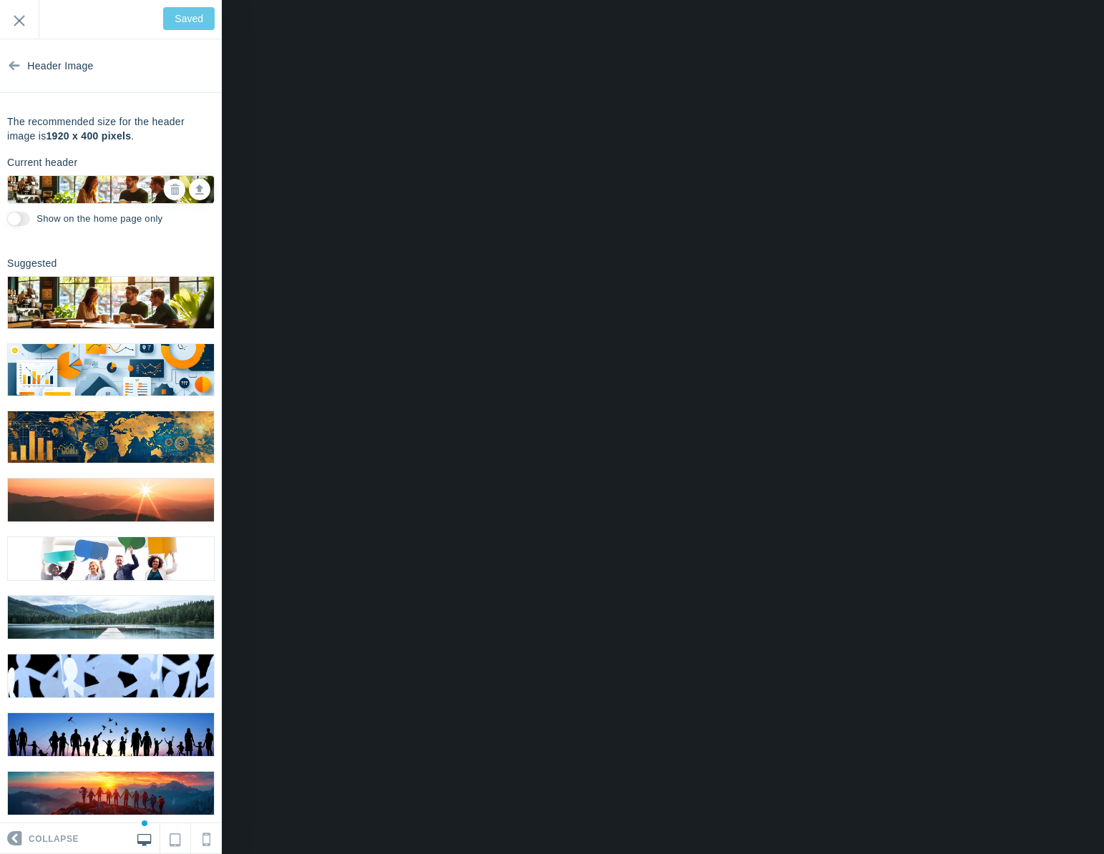
click at [24, 220] on input "Show on the home page only" at bounding box center [18, 219] width 23 height 14
checkbox input "true"
type input "Save"
click at [191, 193] on link at bounding box center [199, 189] width 21 height 21
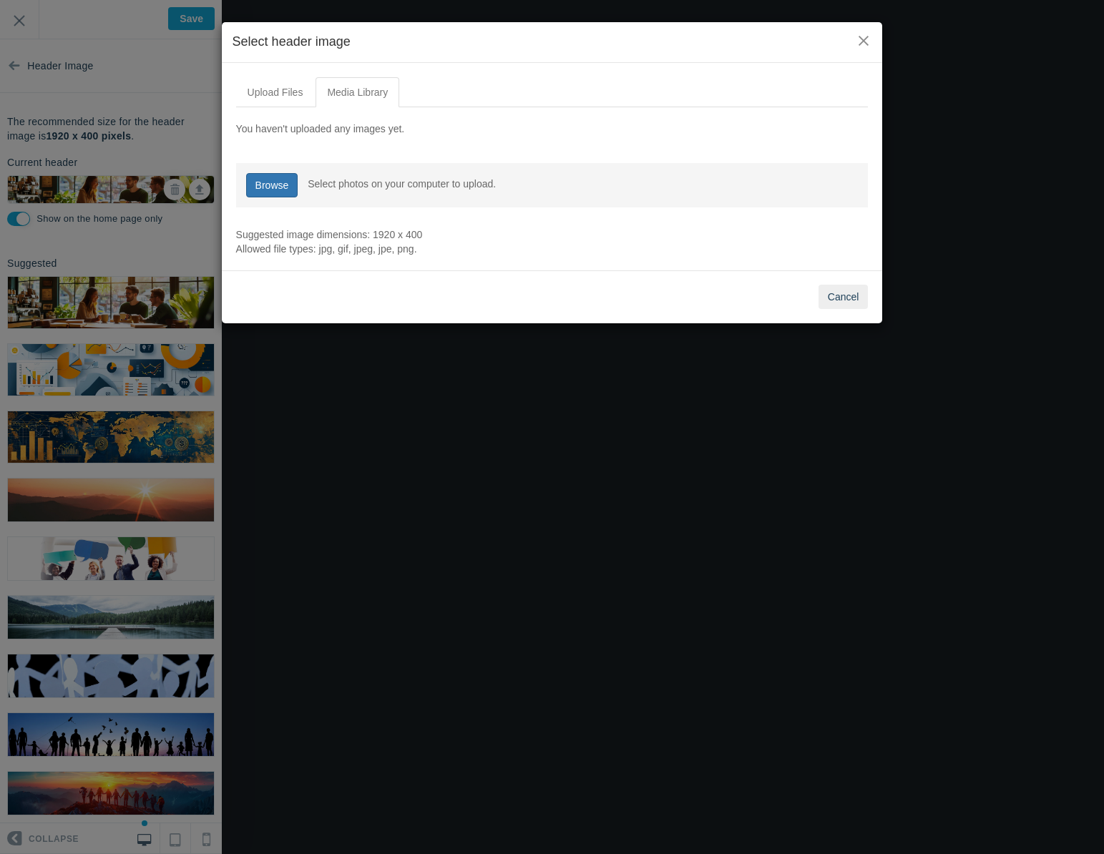
click at [275, 189] on link "Browse" at bounding box center [272, 185] width 52 height 24
type input "C:\fakepath\07aba3c5-1e39-4e3a-8574-dd6f37f5efcf.jpeg"
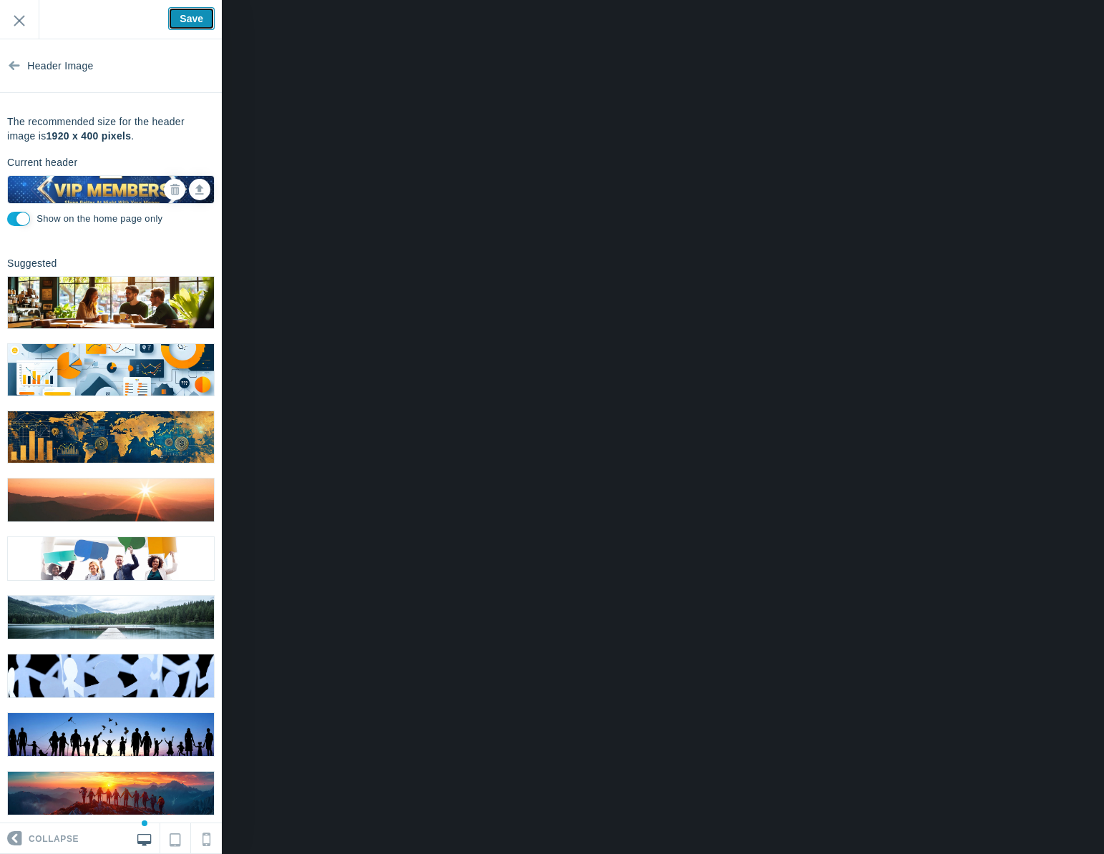
click at [192, 19] on input "Save" at bounding box center [191, 18] width 46 height 23
type input "Saved"
click at [18, 15] on input "Exit" at bounding box center [19, 19] width 39 height 39
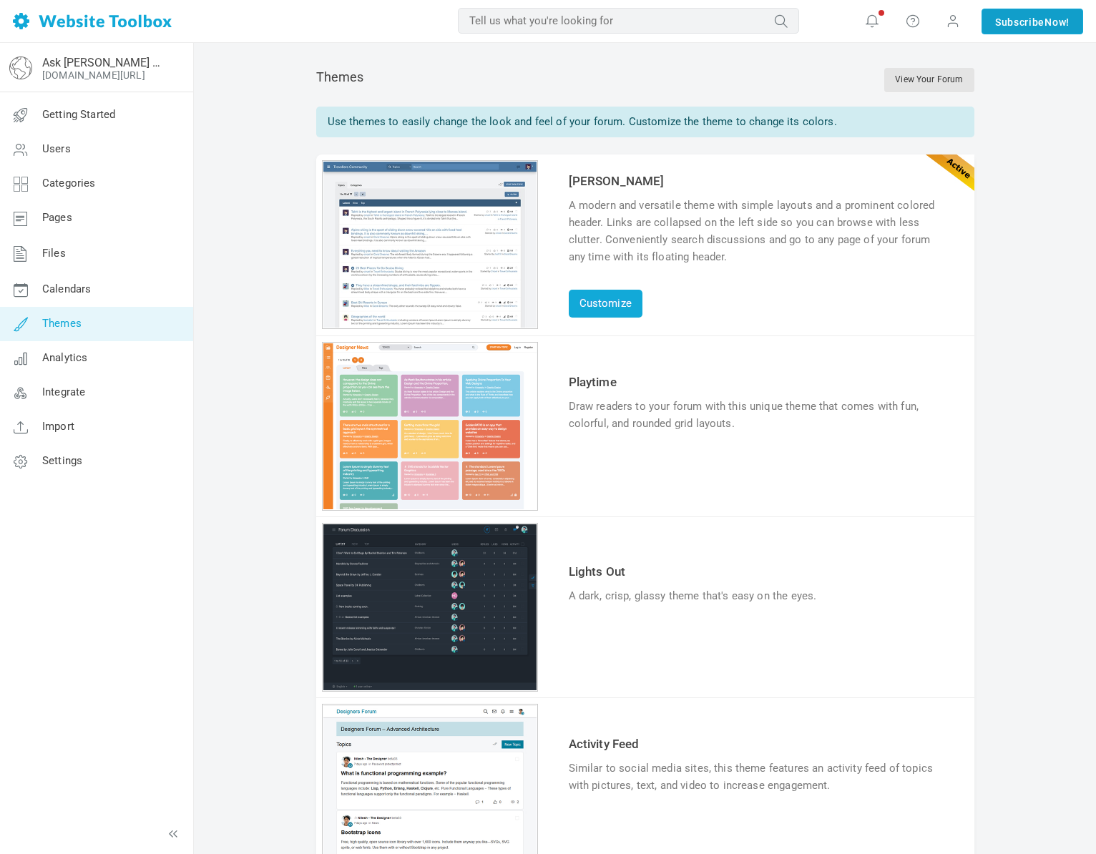
click at [1021, 25] on link "Subscribe Now!" at bounding box center [1032, 22] width 102 height 26
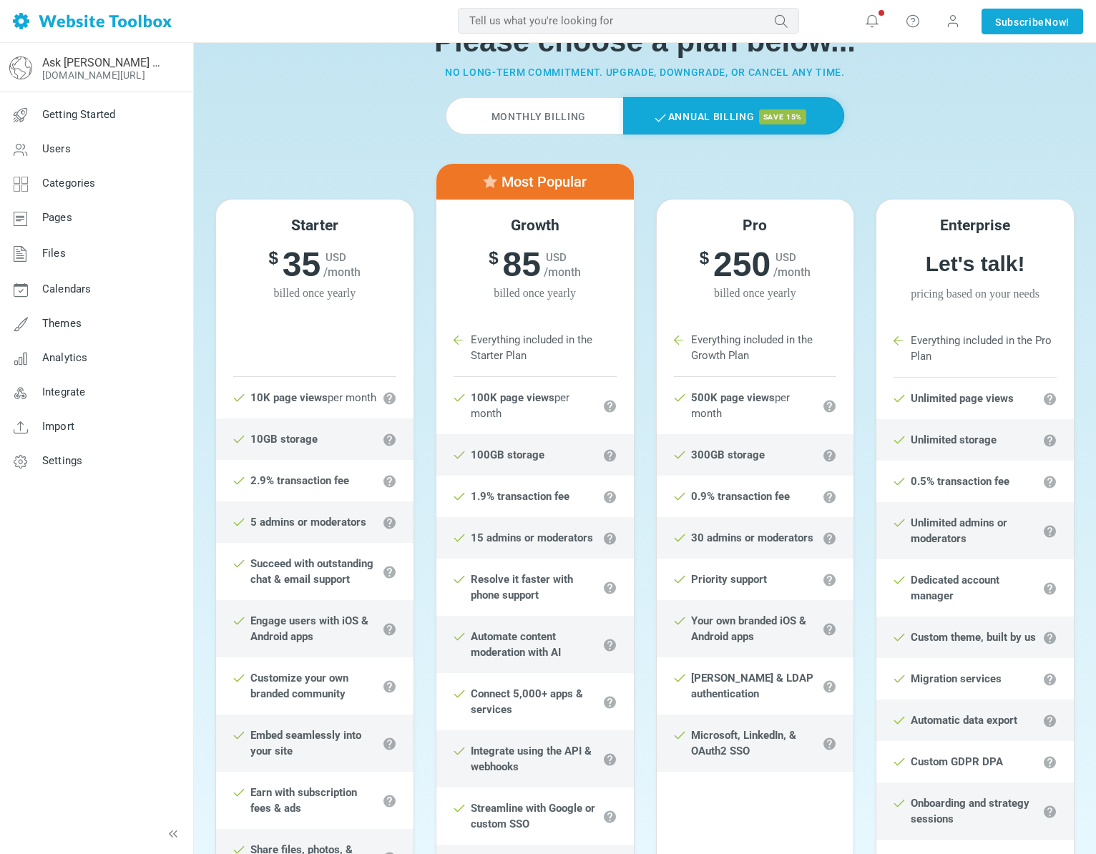
scroll to position [72, 0]
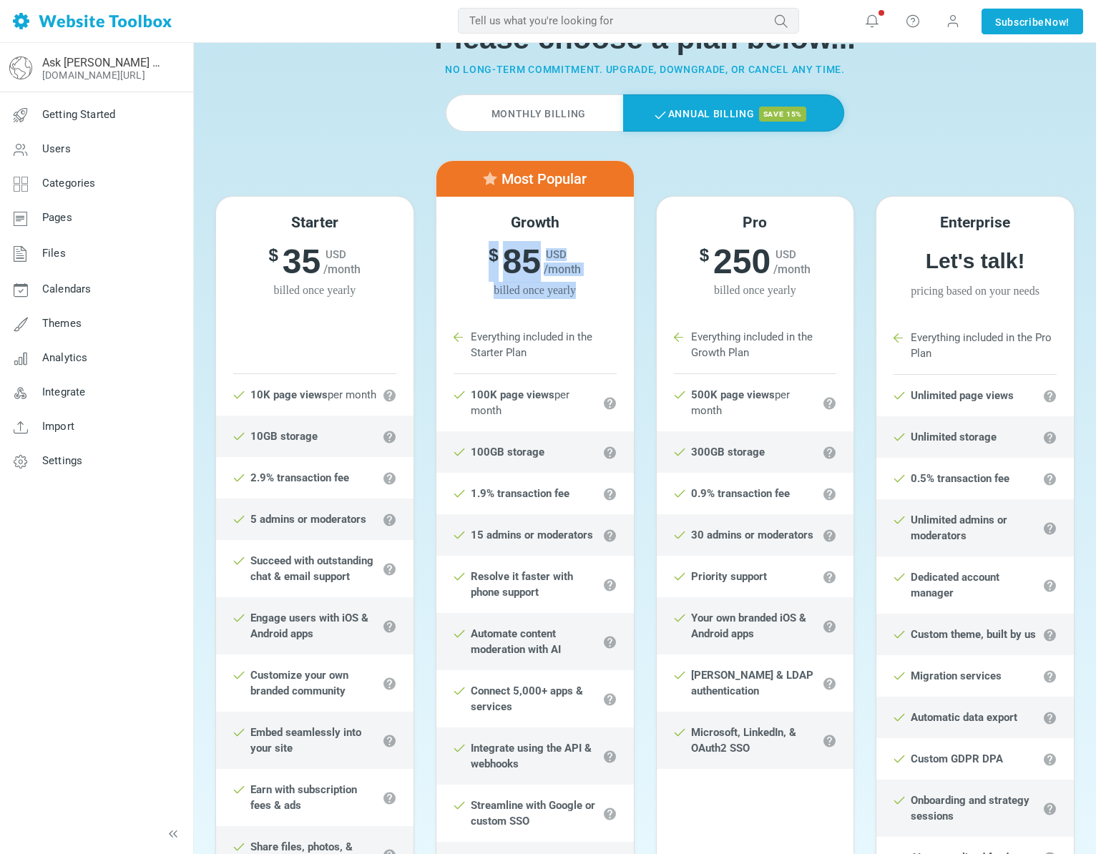
drag, startPoint x: 481, startPoint y: 250, endPoint x: 593, endPoint y: 309, distance: 126.0
click at [593, 309] on div "Growth $ 99 USD /month $ 85 USD /month billed once yearly" at bounding box center [534, 256] width 197 height 119
click at [581, 302] on div "Growth $ 99 USD /month $ 85 USD /month billed once yearly" at bounding box center [534, 256] width 197 height 119
drag, startPoint x: 584, startPoint y: 292, endPoint x: 485, endPoint y: 259, distance: 104.0
click at [485, 259] on div "Growth $ 99 USD /month $ 85 USD /month billed once yearly" at bounding box center [534, 256] width 197 height 119
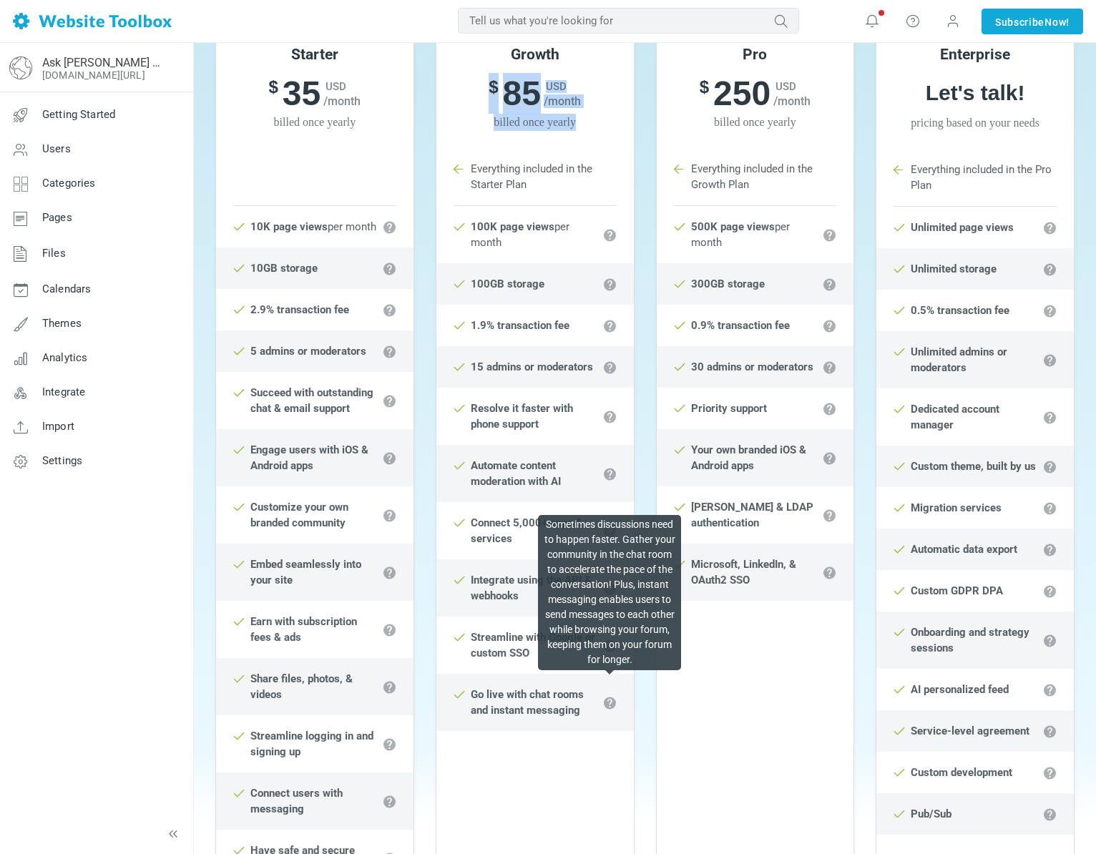
scroll to position [242, 0]
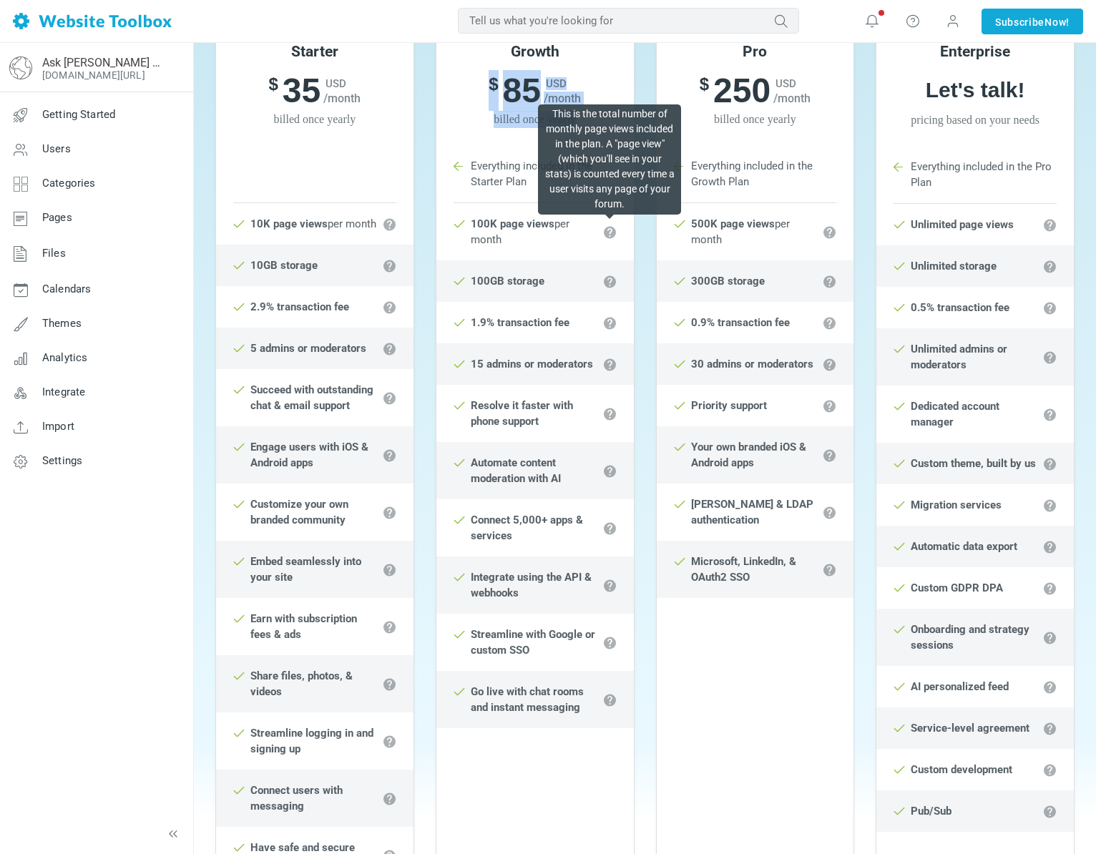
drag, startPoint x: 469, startPoint y: 227, endPoint x: 540, endPoint y: 255, distance: 76.4
click at [540, 255] on li "100K page views per month" at bounding box center [534, 231] width 197 height 57
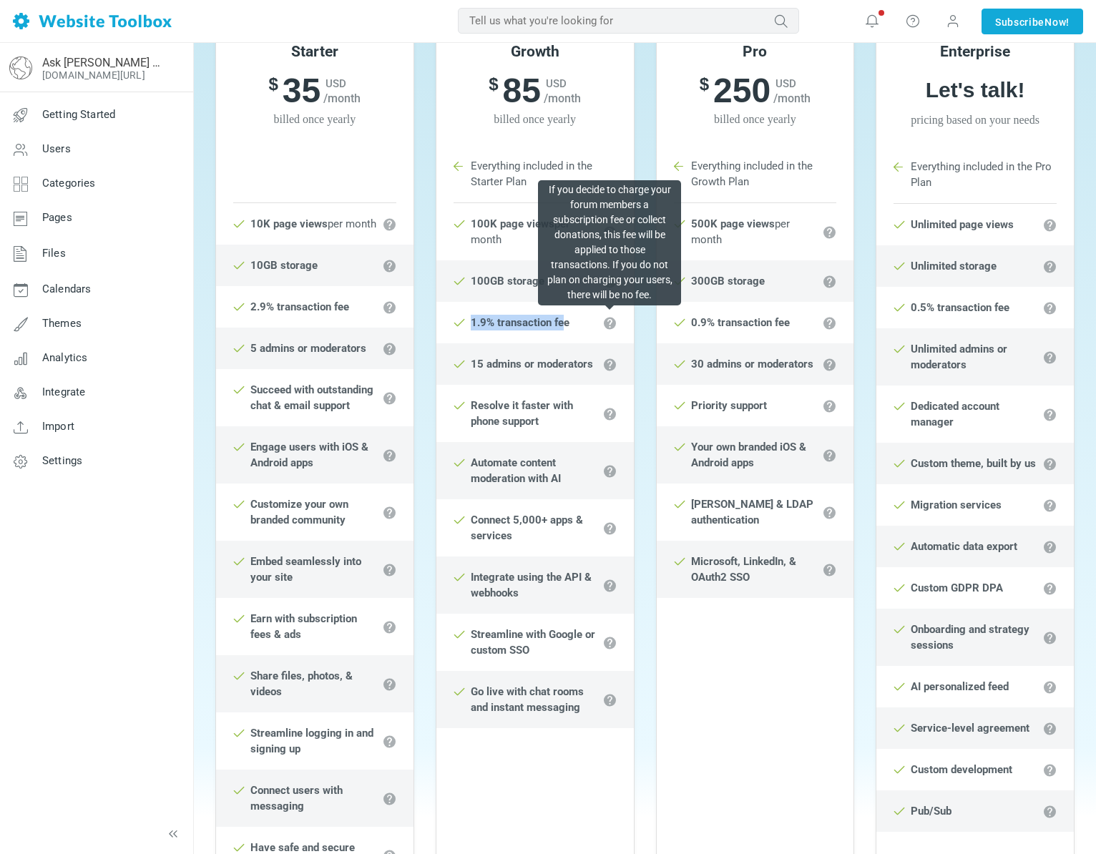
drag, startPoint x: 463, startPoint y: 323, endPoint x: 561, endPoint y: 324, distance: 98.7
click at [561, 324] on li "1.9% transaction fee" at bounding box center [534, 322] width 197 height 41
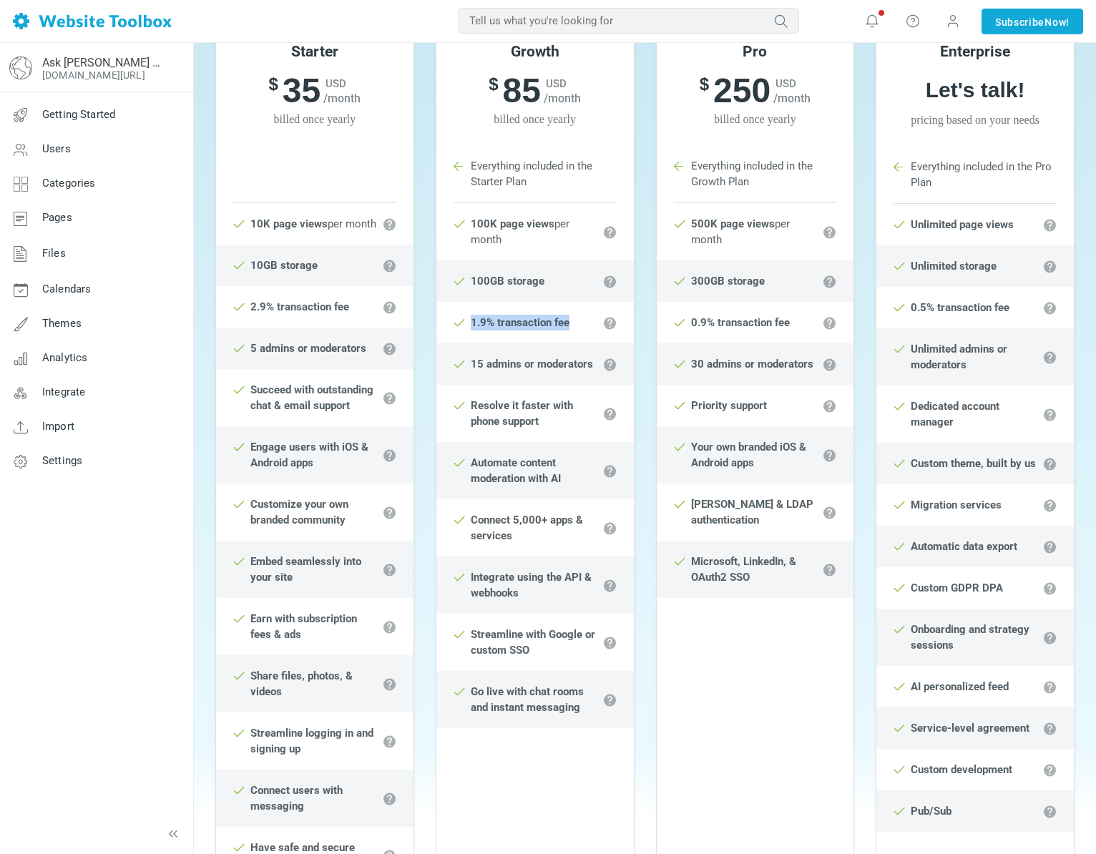
drag, startPoint x: 580, startPoint y: 320, endPoint x: 458, endPoint y: 330, distance: 122.7
click at [458, 330] on li "1.9% transaction fee" at bounding box center [534, 322] width 197 height 41
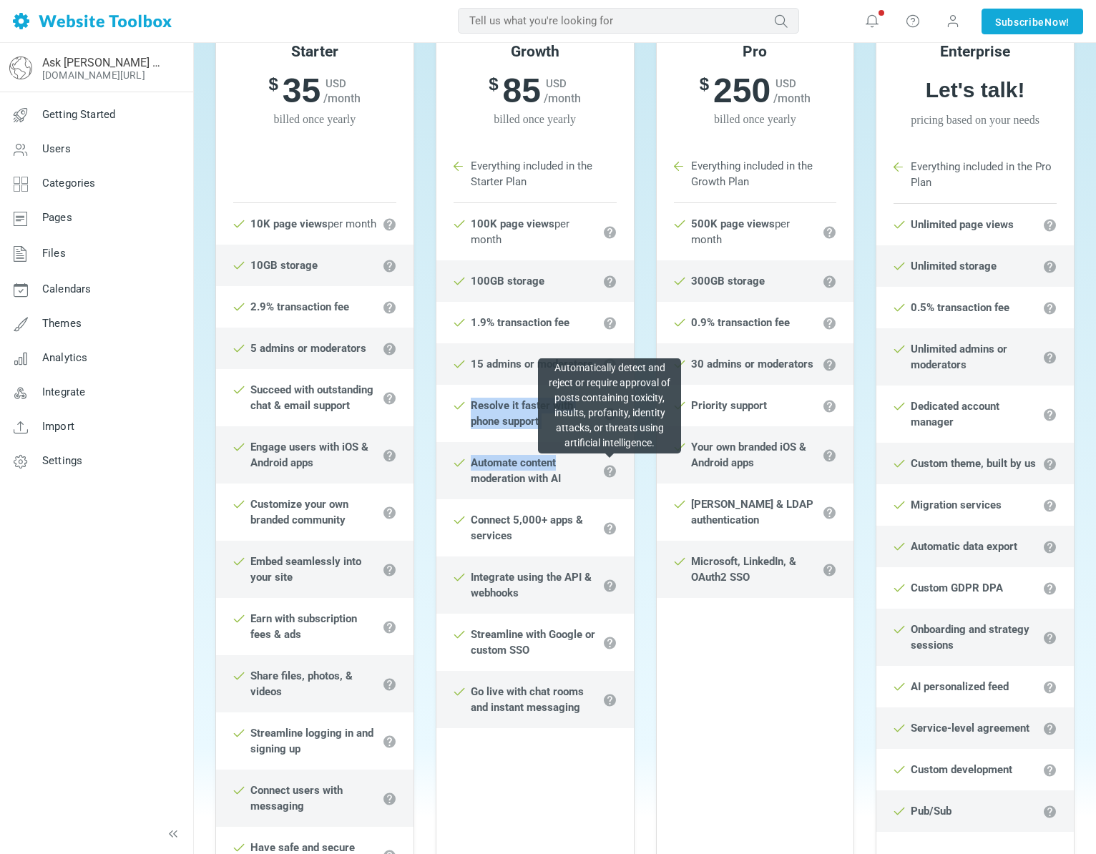
drag, startPoint x: 471, startPoint y: 411, endPoint x: 564, endPoint y: 488, distance: 120.4
click at [567, 468] on ul "100K page views per month 100GB storage 1.9% transaction fee 15 admins or moder…" at bounding box center [534, 591] width 197 height 777
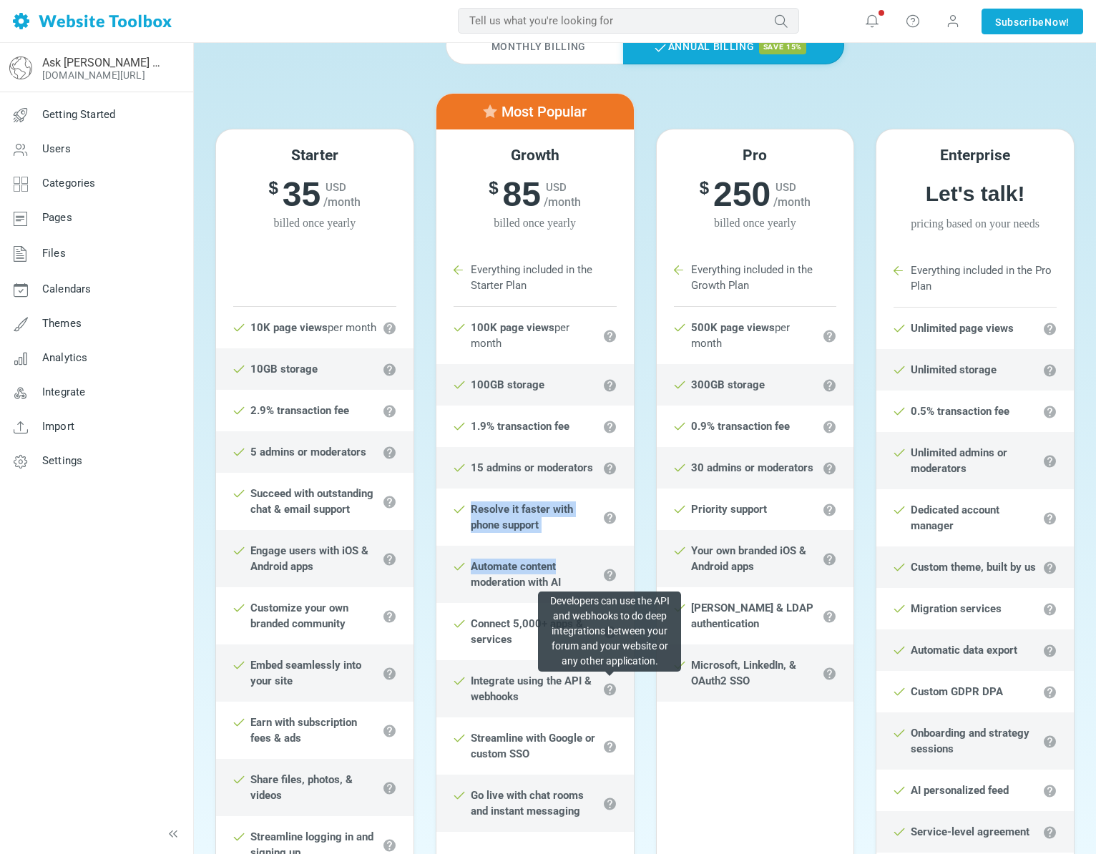
scroll to position [0, 0]
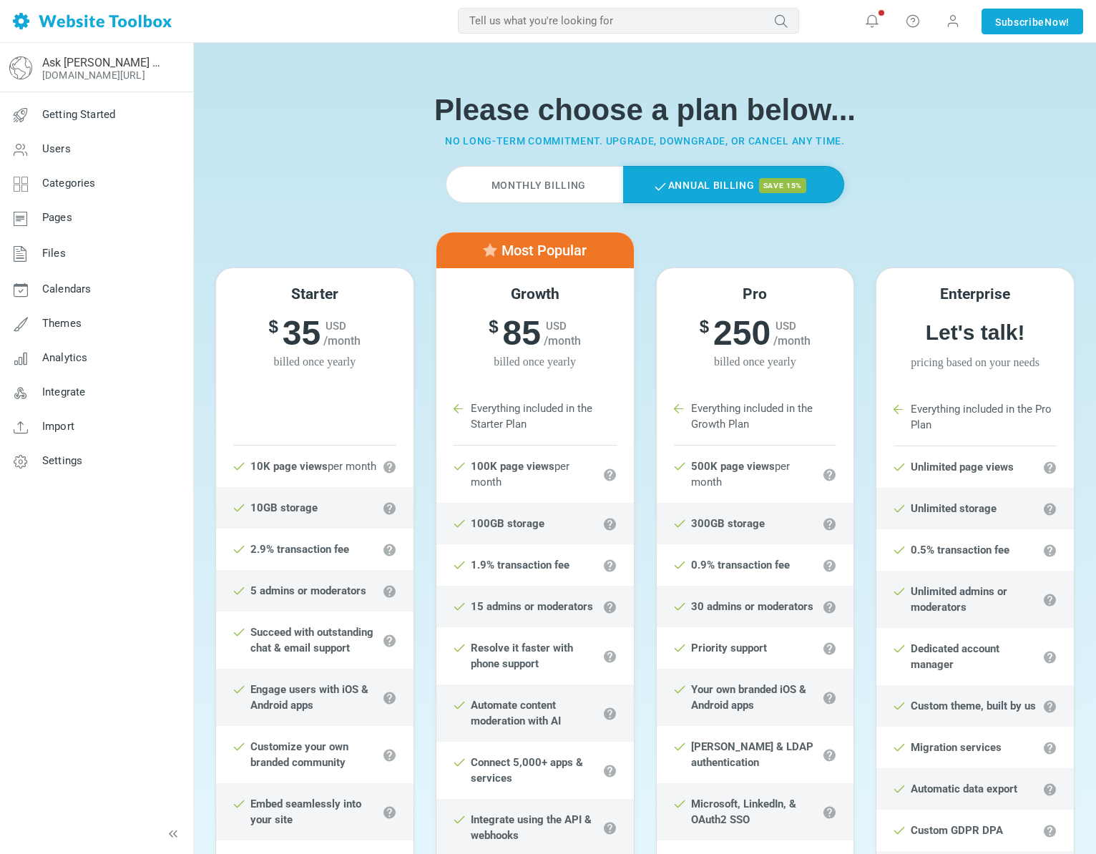
drag, startPoint x: 511, startPoint y: 158, endPoint x: 517, endPoint y: 170, distance: 13.1
click at [511, 159] on div "Please choose a plan below... No long-term commitment. Upgrade, downgrade, or c…" at bounding box center [645, 120] width 880 height 91
click at [535, 194] on label "Monthly Billing" at bounding box center [534, 184] width 177 height 37
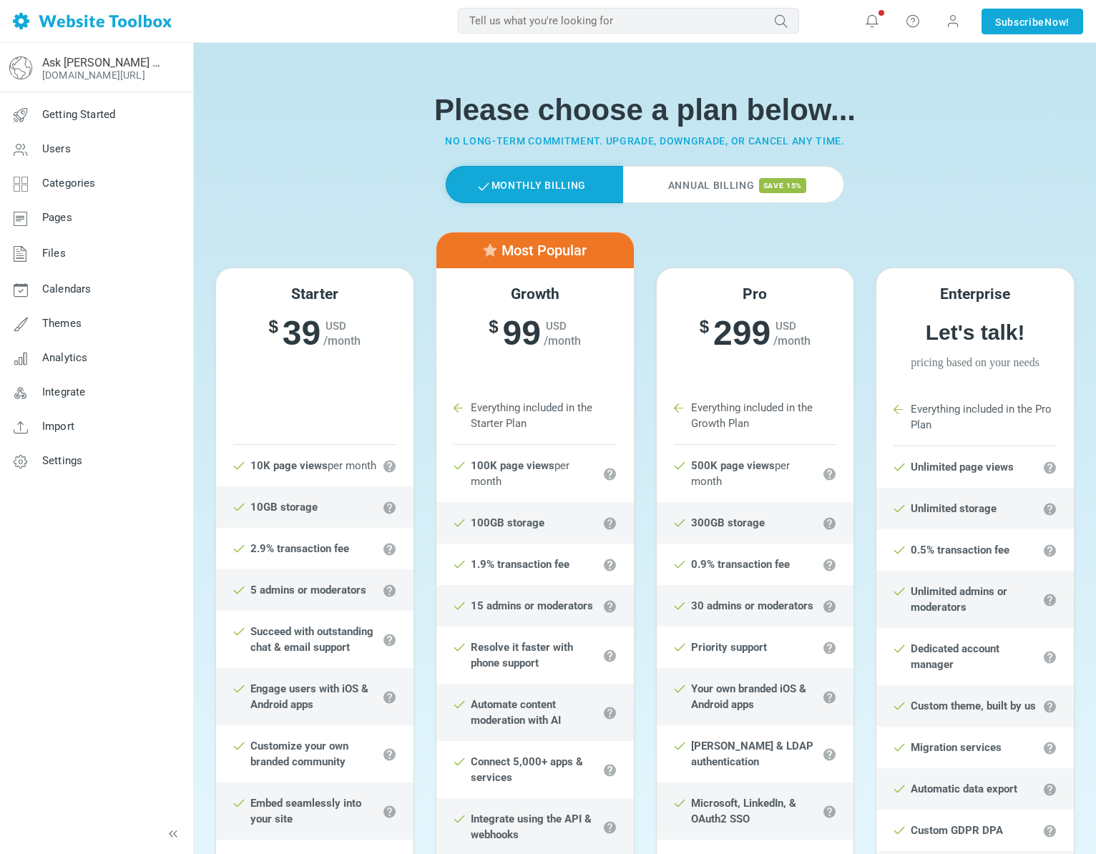
click at [678, 188] on label "Annual Billing save 15%" at bounding box center [733, 184] width 221 height 37
